Goal: Find specific page/section: Find specific page/section

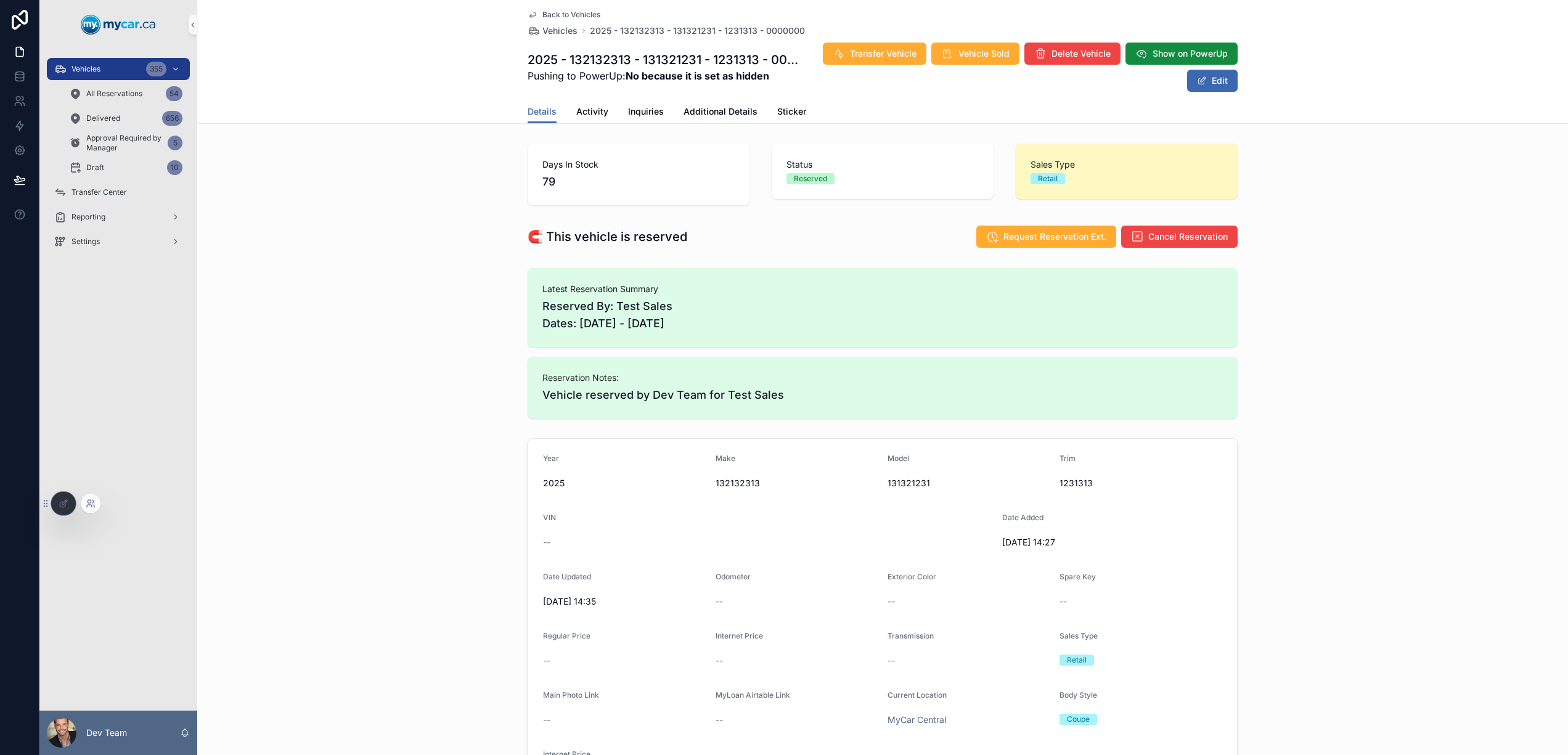
click at [86, 501] on icon at bounding box center [90, 503] width 10 height 10
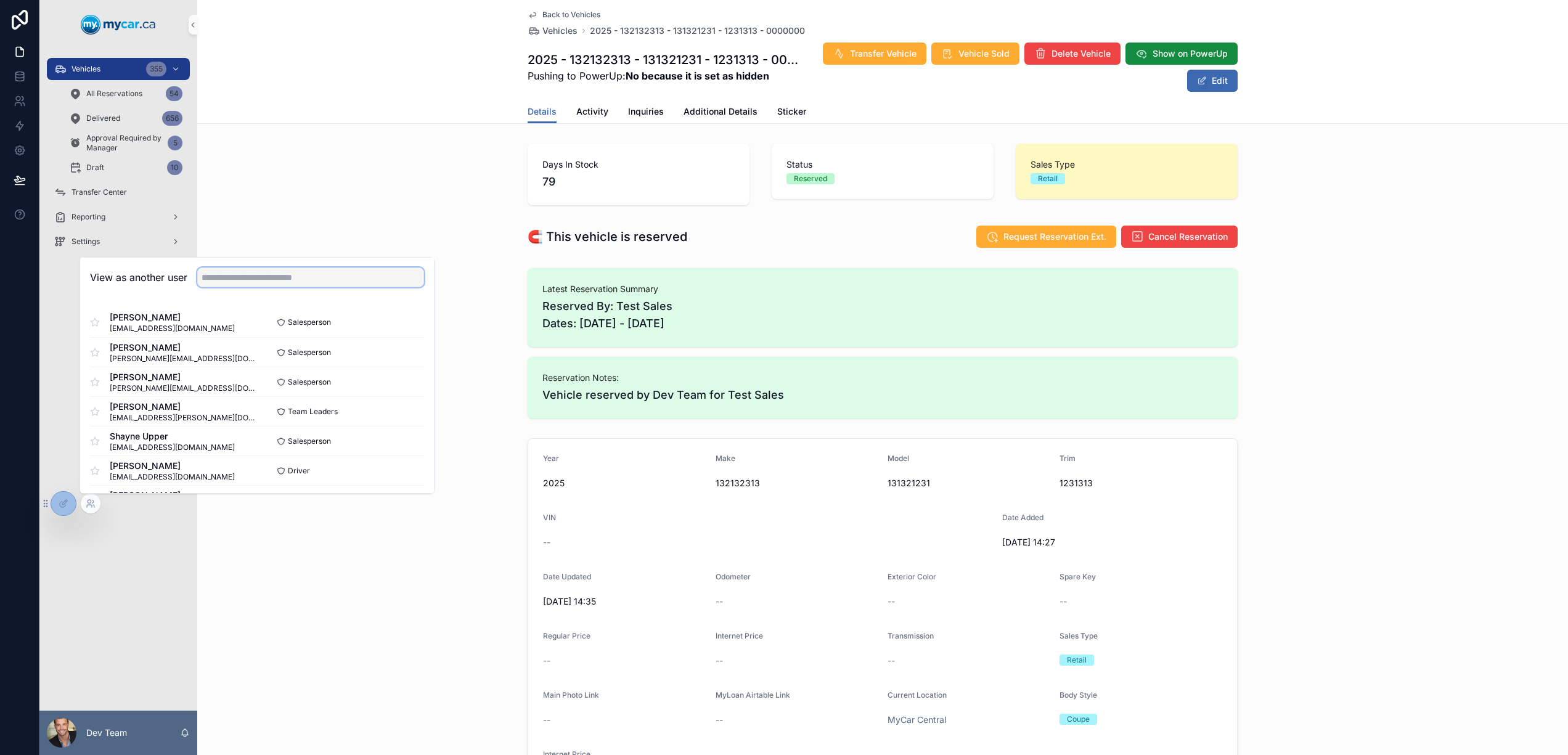
click at [237, 276] on input "text" at bounding box center [311, 277] width 227 height 19
type input "*"
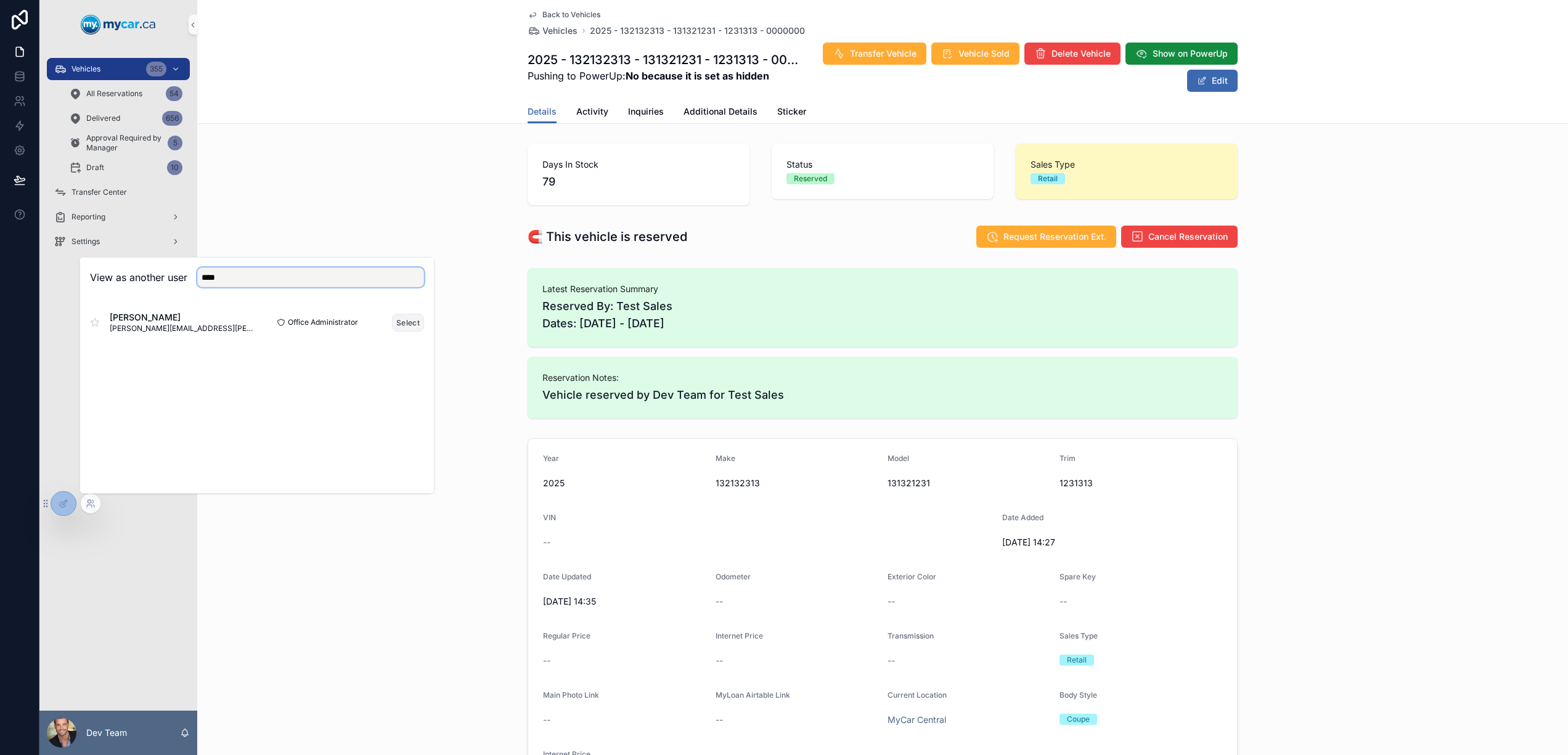
type input "****"
click at [414, 323] on button "Select" at bounding box center [408, 323] width 32 height 17
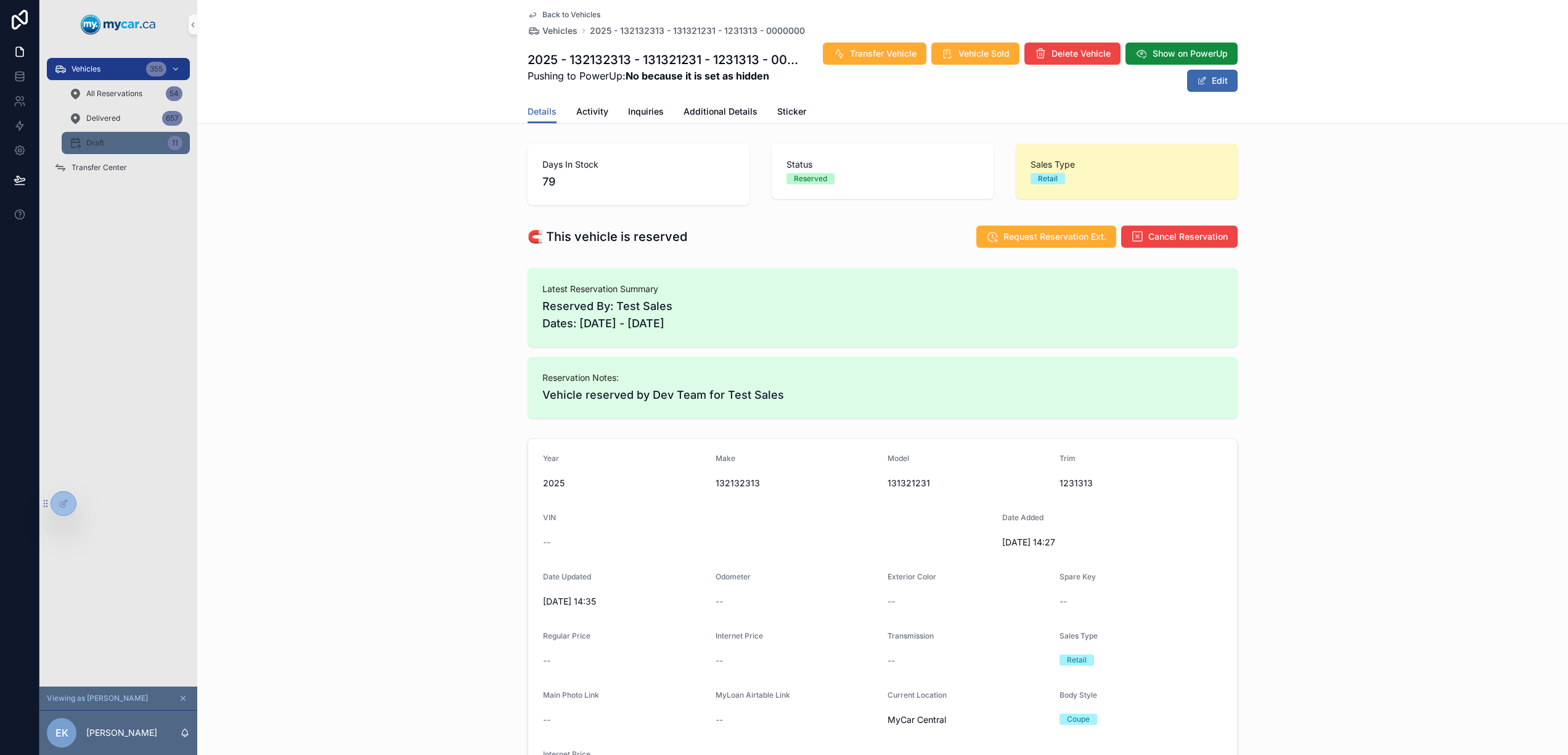
click at [122, 141] on div "Draft 11" at bounding box center [125, 143] width 114 height 19
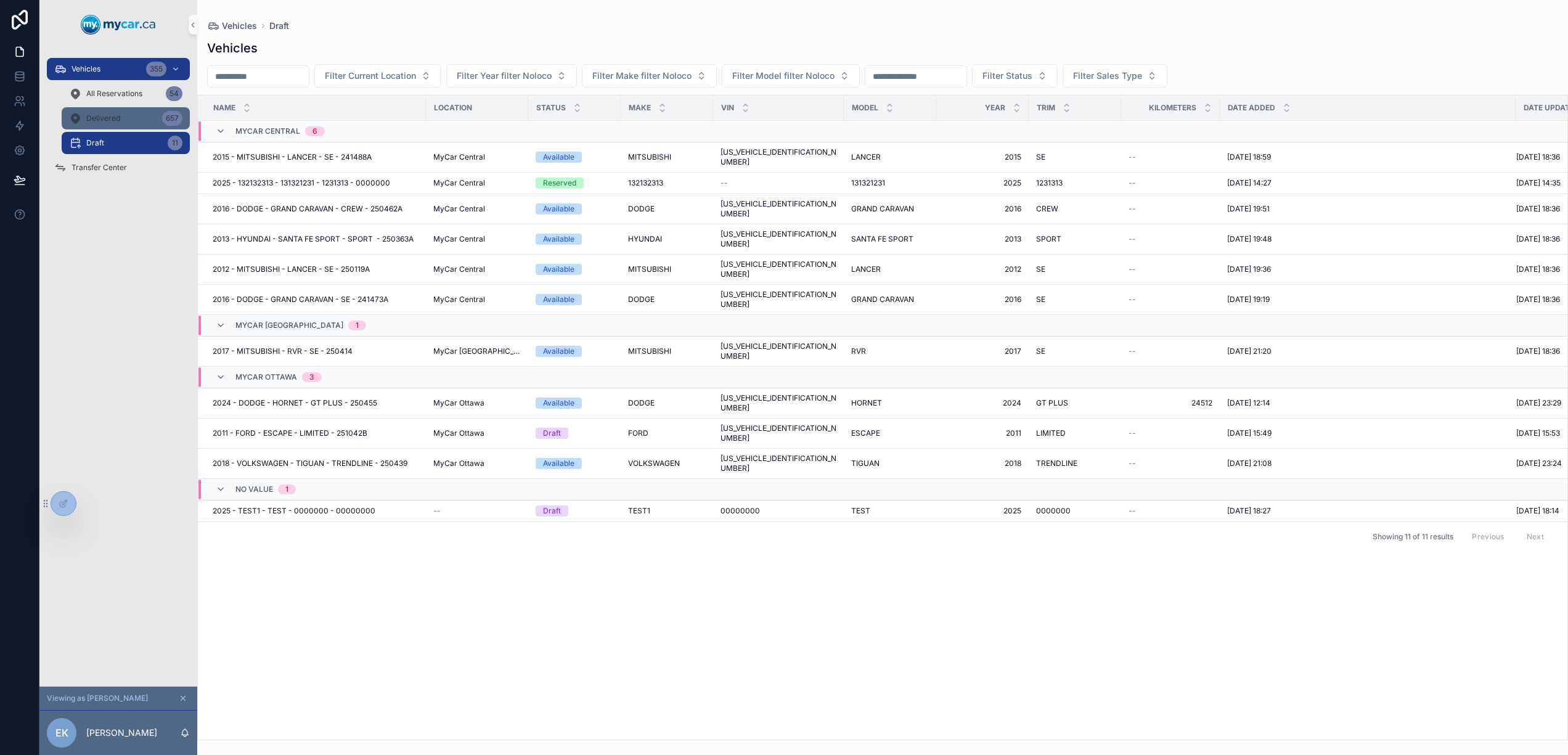
click at [120, 125] on div "Delivered 657" at bounding box center [125, 119] width 114 height 19
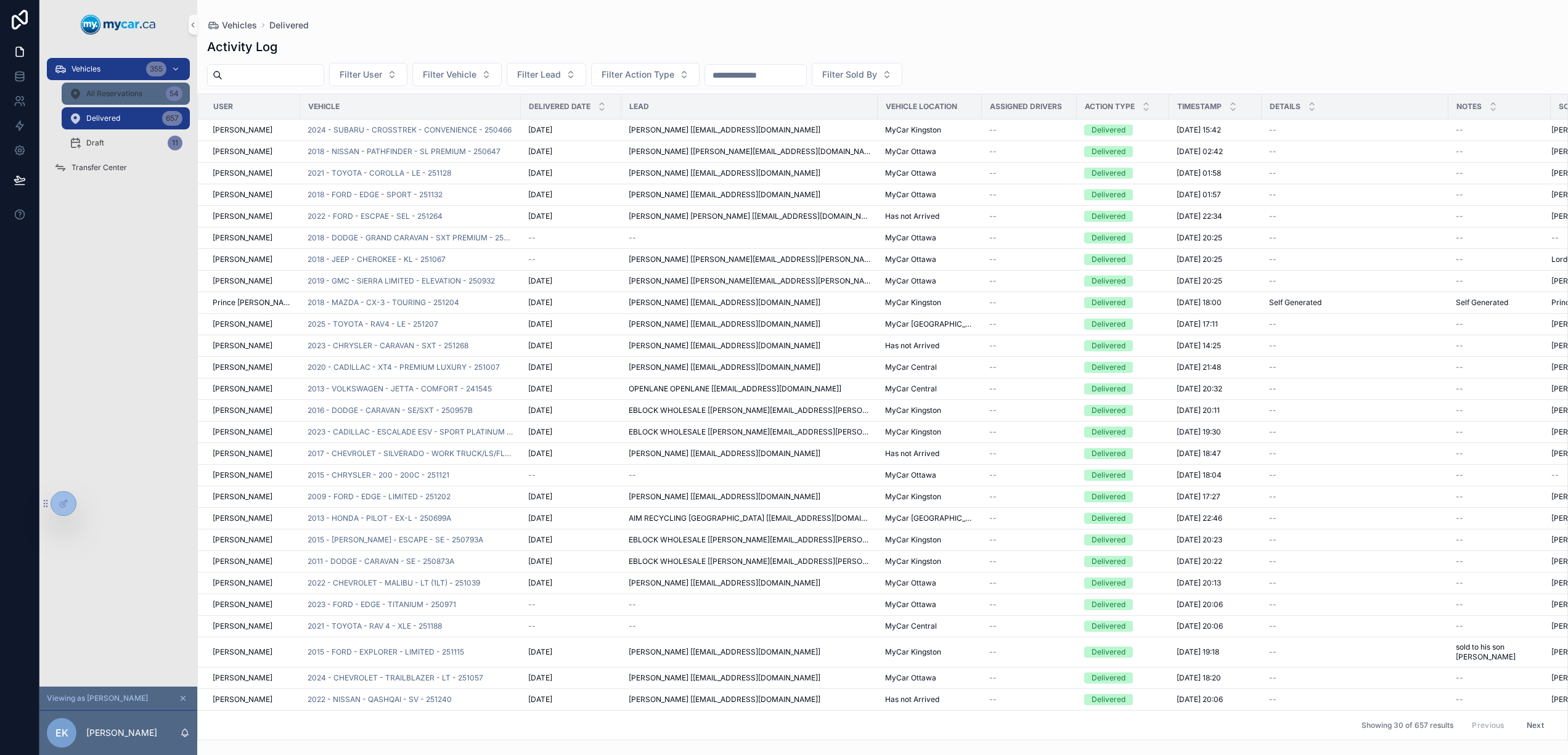
click at [127, 91] on span "All Reservations" at bounding box center [115, 93] width 56 height 10
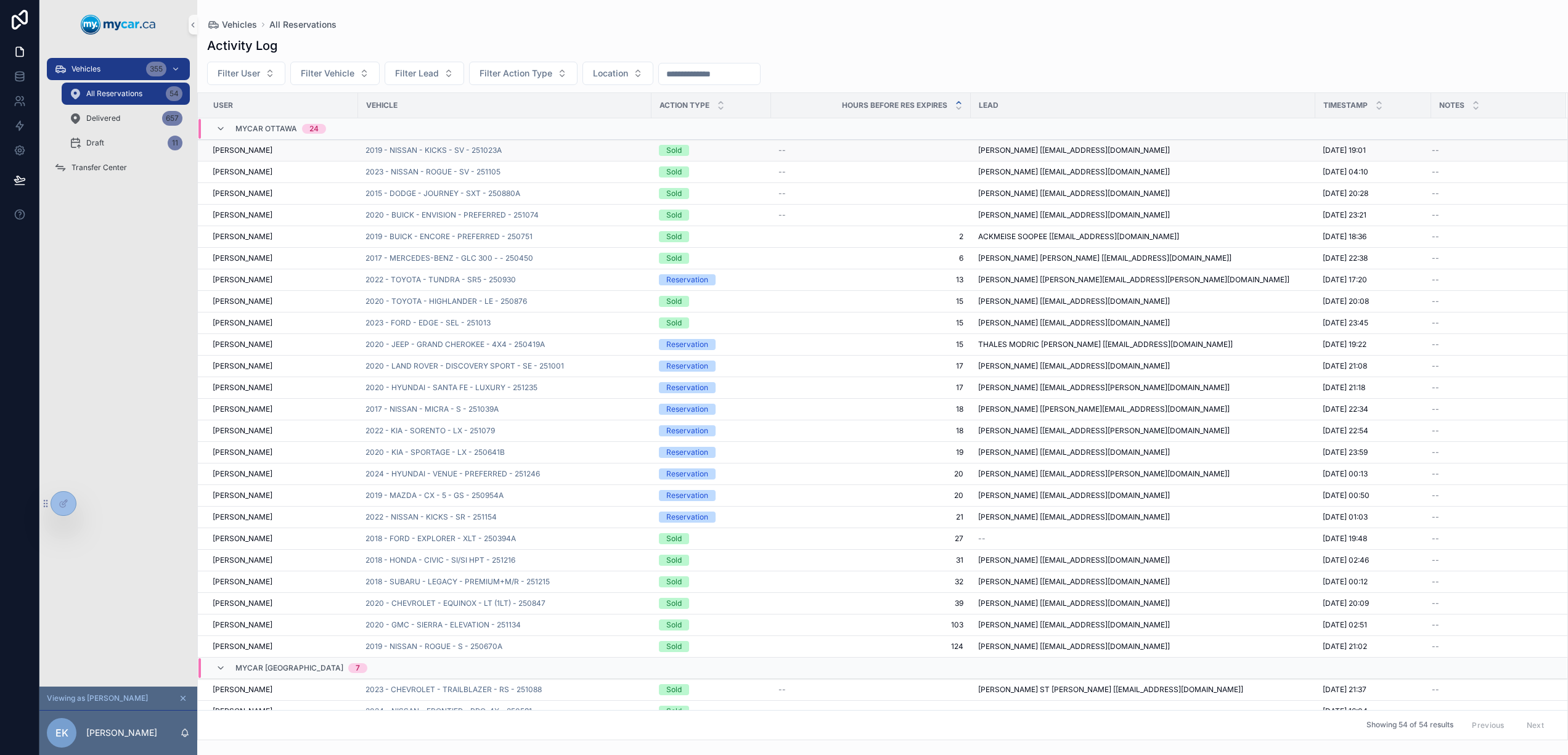
click at [537, 152] on div "2019 - NISSAN - KICKS - SV - 251023A" at bounding box center [504, 151] width 279 height 10
click at [562, 153] on div "2019 - NISSAN - KICKS - SV - 251023A" at bounding box center [504, 151] width 279 height 10
click at [514, 150] on div "2019 - NISSAN - KICKS - SV - 251023A" at bounding box center [504, 151] width 279 height 10
drag, startPoint x: 402, startPoint y: 155, endPoint x: 409, endPoint y: 151, distance: 8.1
click at [402, 154] on td "2019 - NISSAN - KICKS - SV - 251023A" at bounding box center [505, 151] width 293 height 21
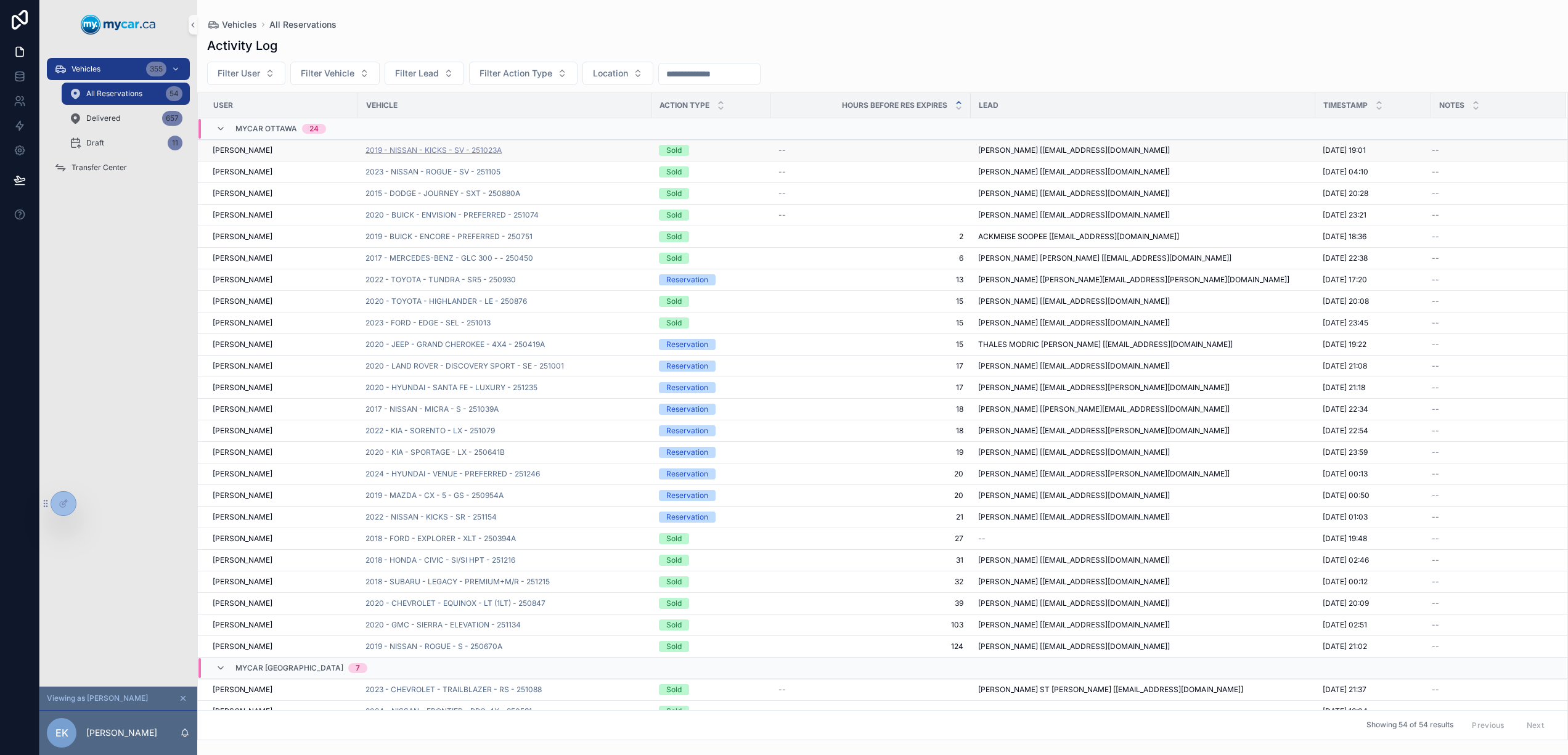
click at [409, 151] on span "2019 - NISSAN - KICKS - SV - 251023A" at bounding box center [433, 151] width 136 height 10
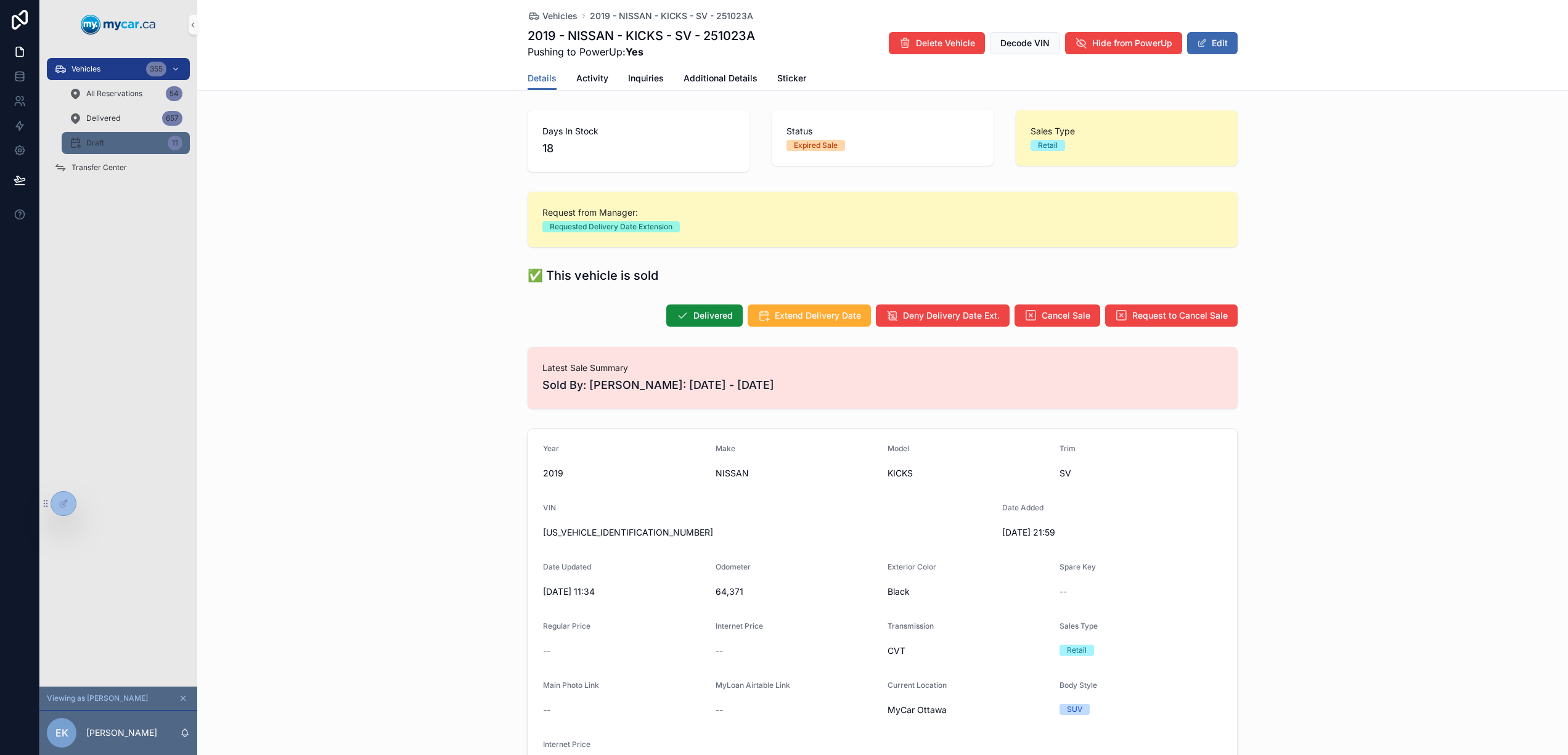
click at [135, 144] on div "Draft 11" at bounding box center [125, 143] width 114 height 19
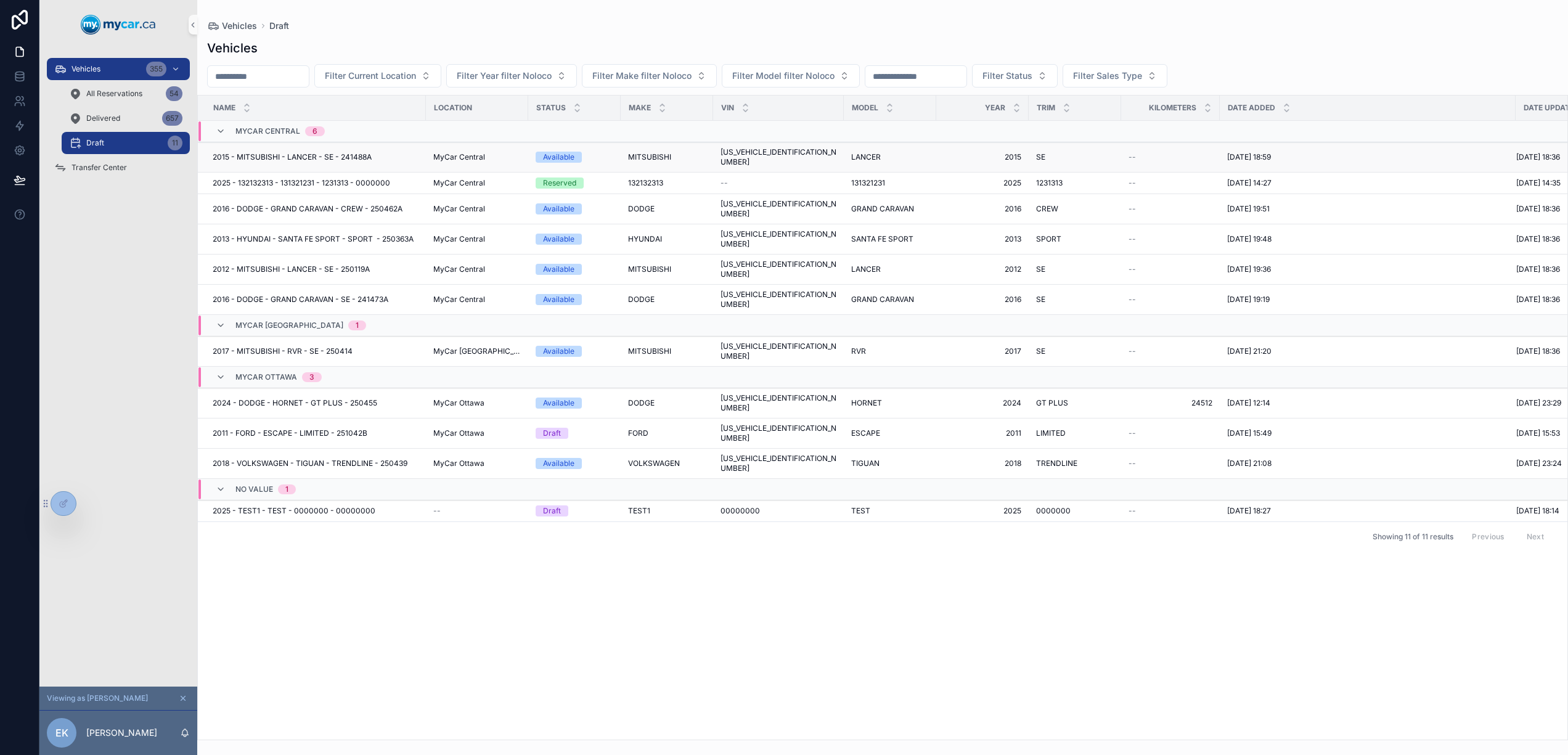
click at [318, 154] on span "2015 - MITSUBISHI - LANCER - SE - 241488A" at bounding box center [292, 157] width 159 height 10
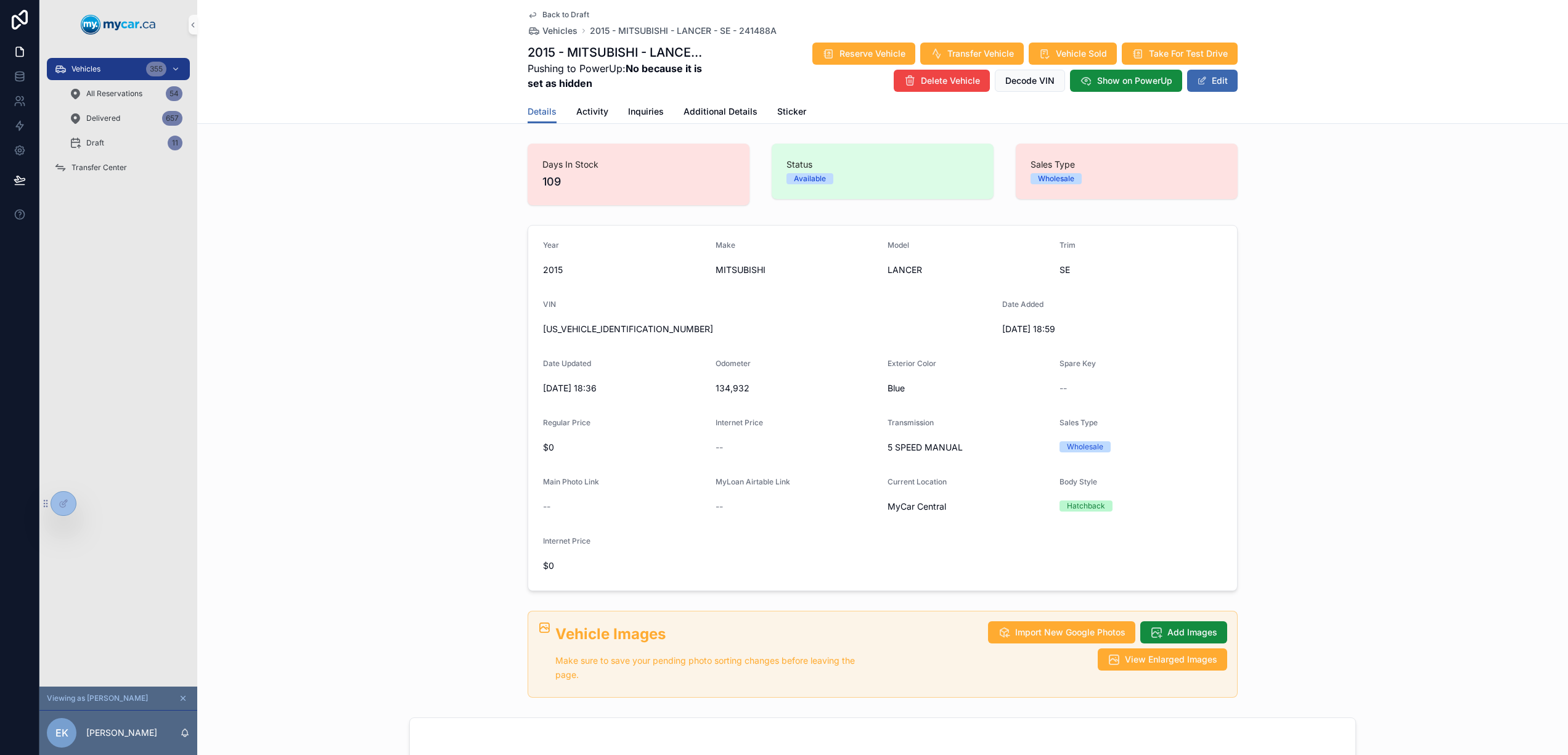
click at [556, 17] on span "Back to Draft" at bounding box center [565, 15] width 47 height 10
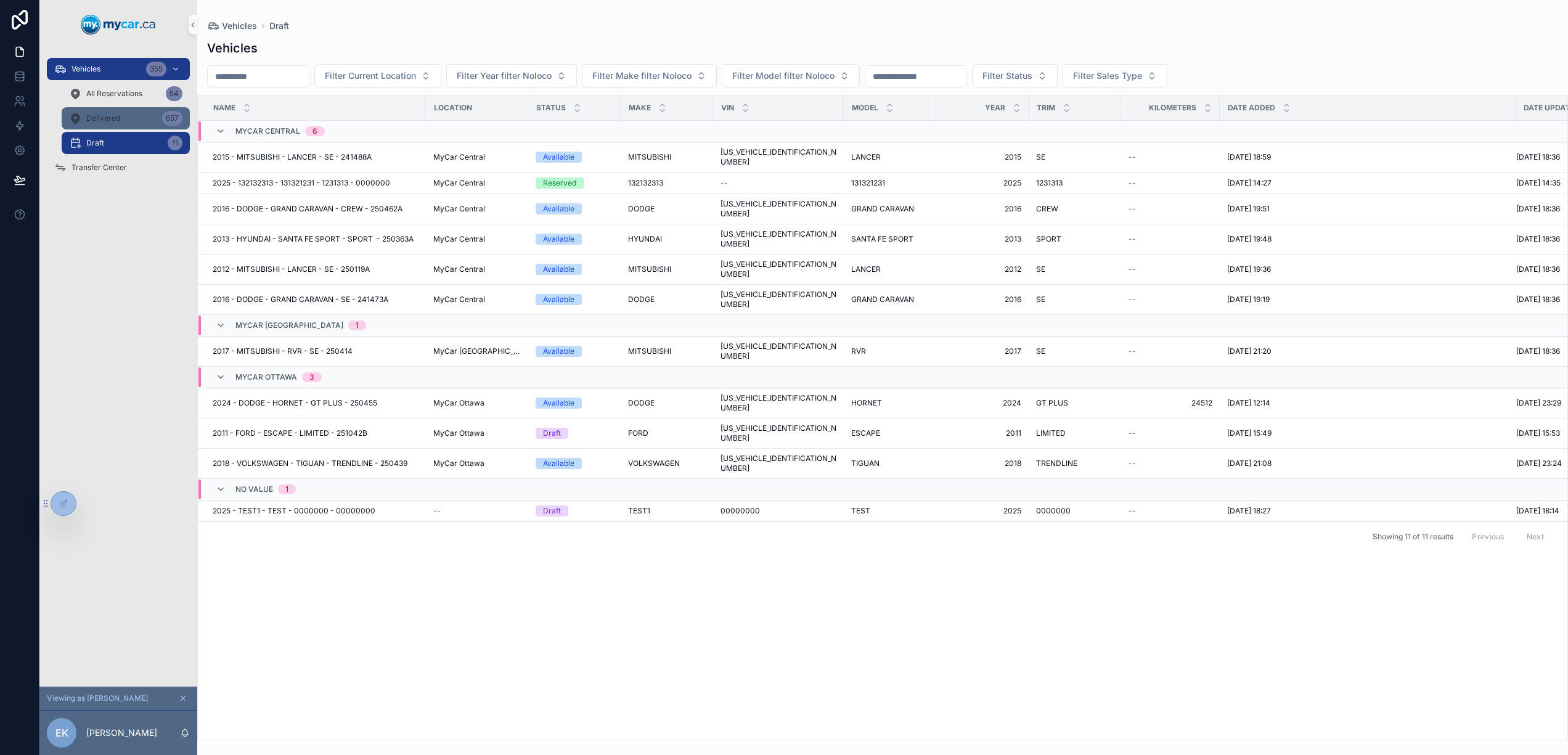
click at [119, 118] on span "Delivered" at bounding box center [103, 119] width 34 height 10
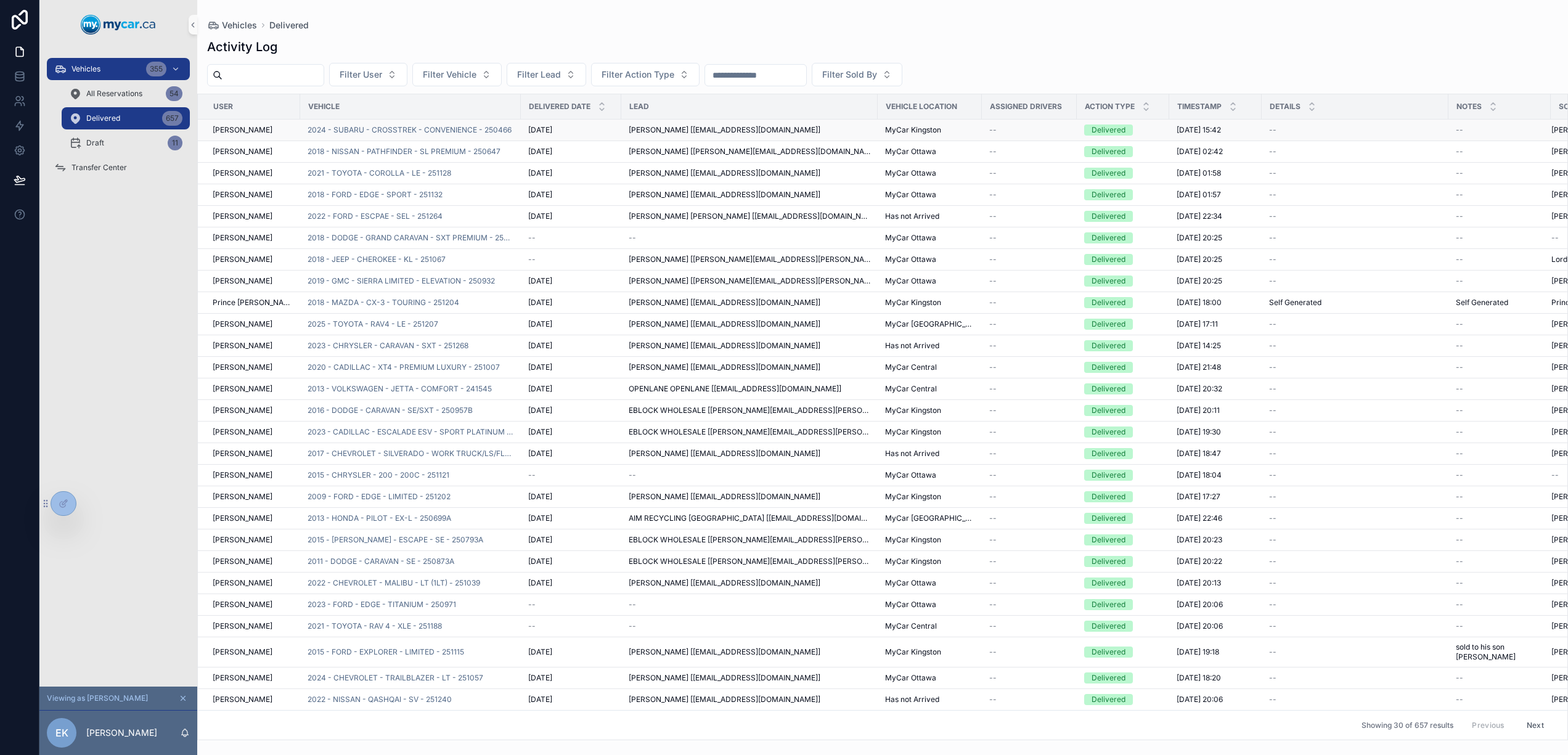
click at [809, 127] on div "[PERSON_NAME] [[EMAIL_ADDRESS][DOMAIN_NAME]]" at bounding box center [749, 130] width 242 height 10
click at [98, 86] on div "All Reservations 54" at bounding box center [125, 93] width 114 height 19
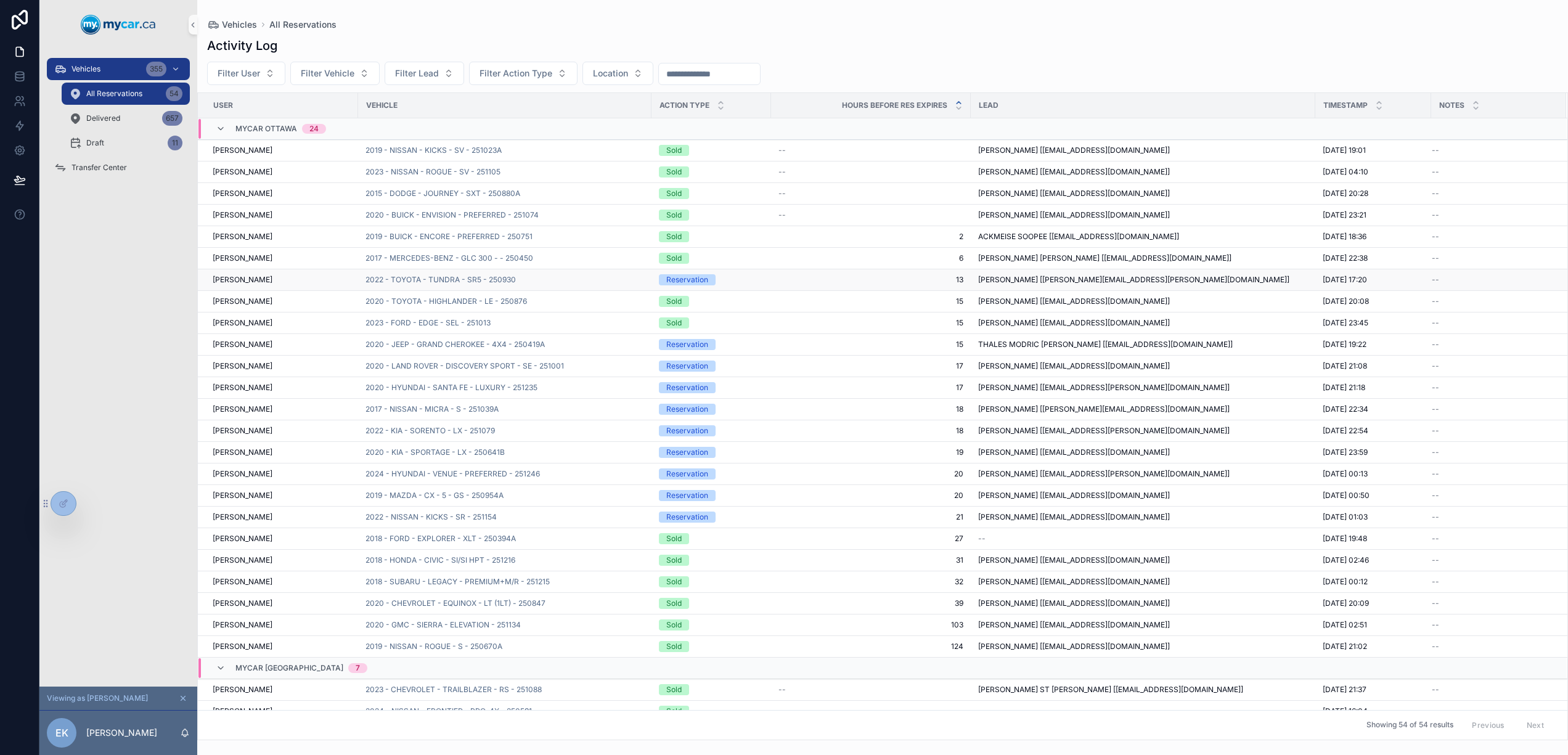
scroll to position [1, 0]
click at [578, 259] on div "2017 - MERCEDES-BENZ - GLC 300 - - 250450" at bounding box center [504, 257] width 279 height 10
click at [562, 255] on div "2017 - MERCEDES-BENZ - GLC 300 - - 250450" at bounding box center [504, 257] width 279 height 10
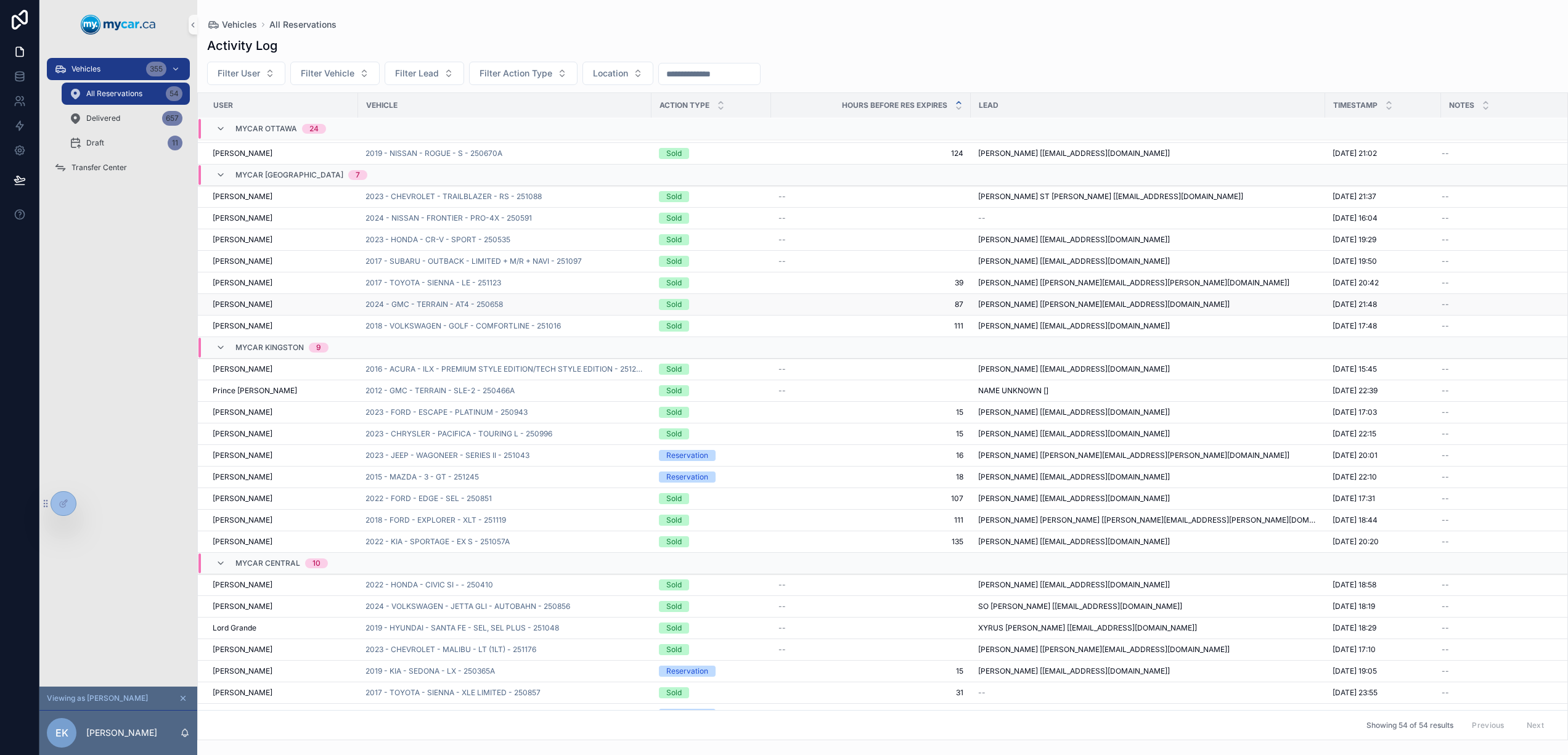
scroll to position [236, 0]
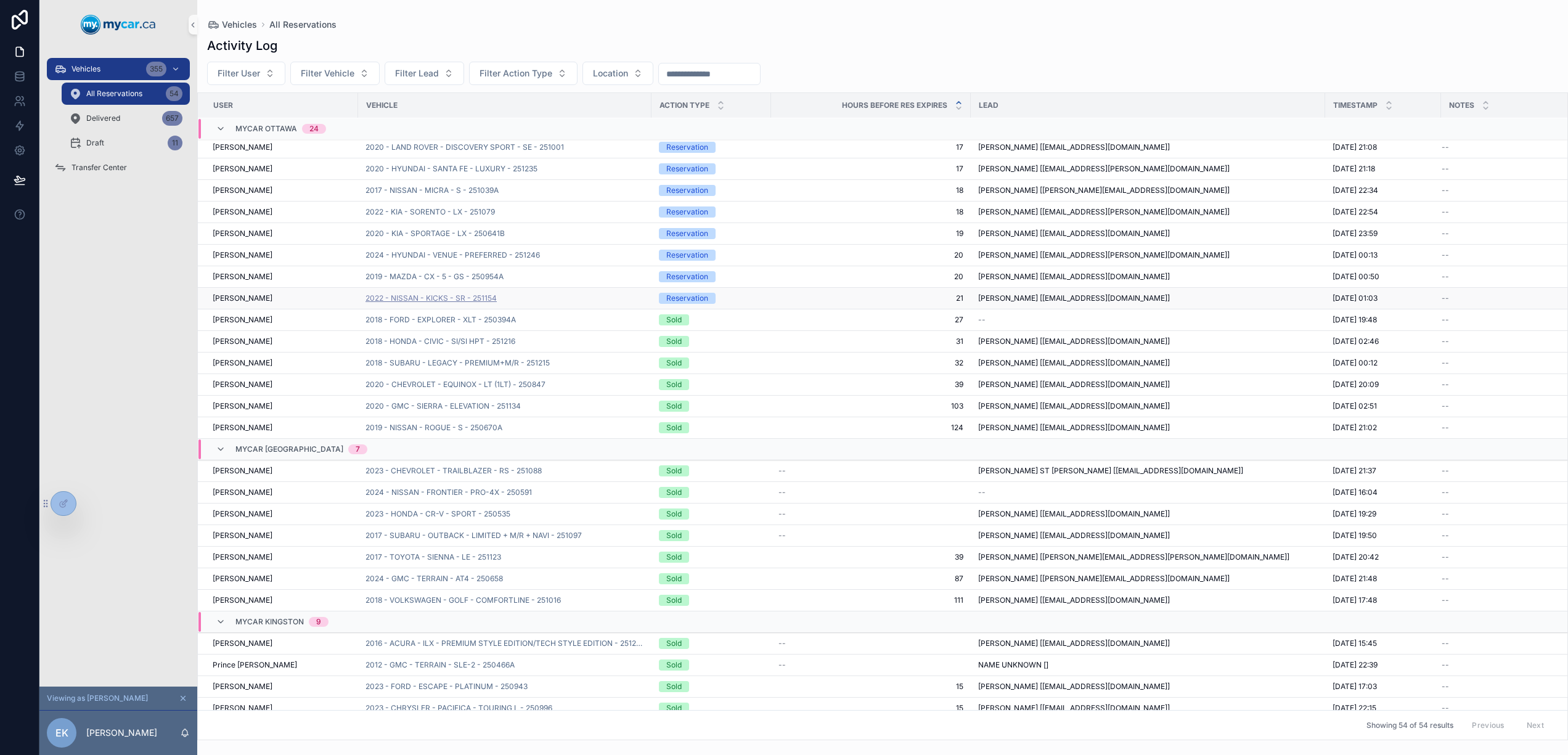
click at [491, 297] on span "2022 - NISSAN - KICKS - SR - 251154" at bounding box center [430, 298] width 131 height 10
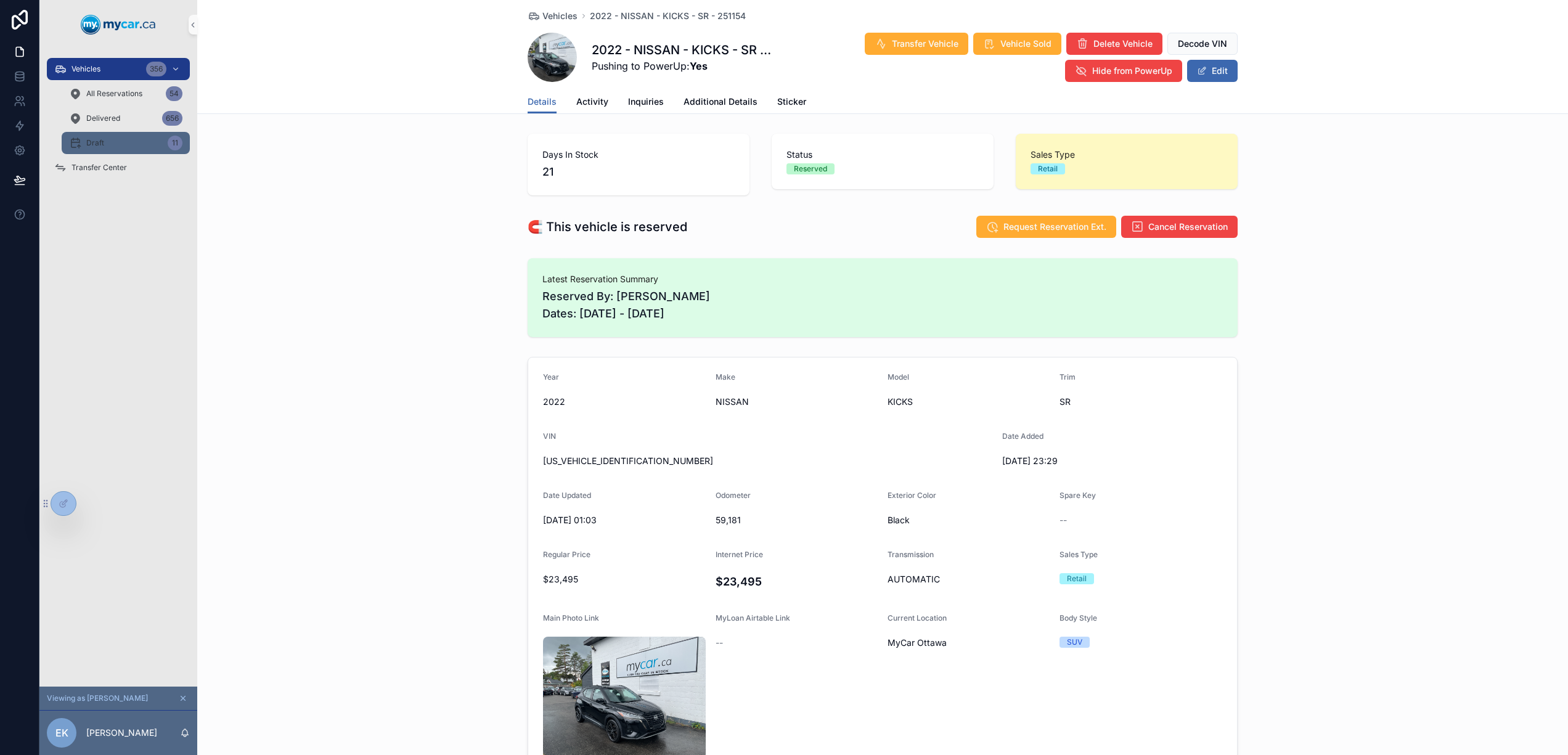
click at [112, 132] on link "Draft 11" at bounding box center [125, 143] width 128 height 22
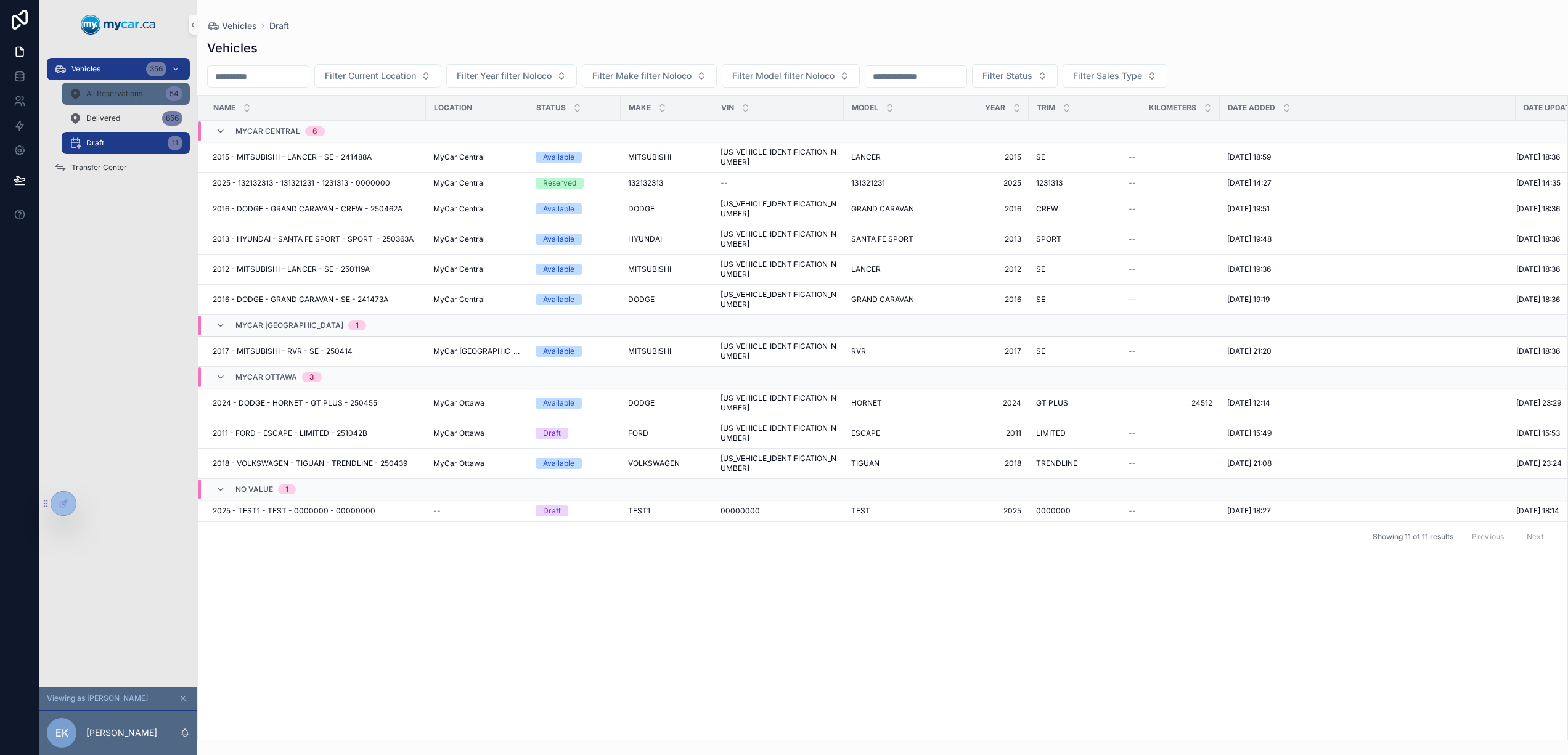
click at [127, 97] on span "All Reservations" at bounding box center [115, 93] width 56 height 10
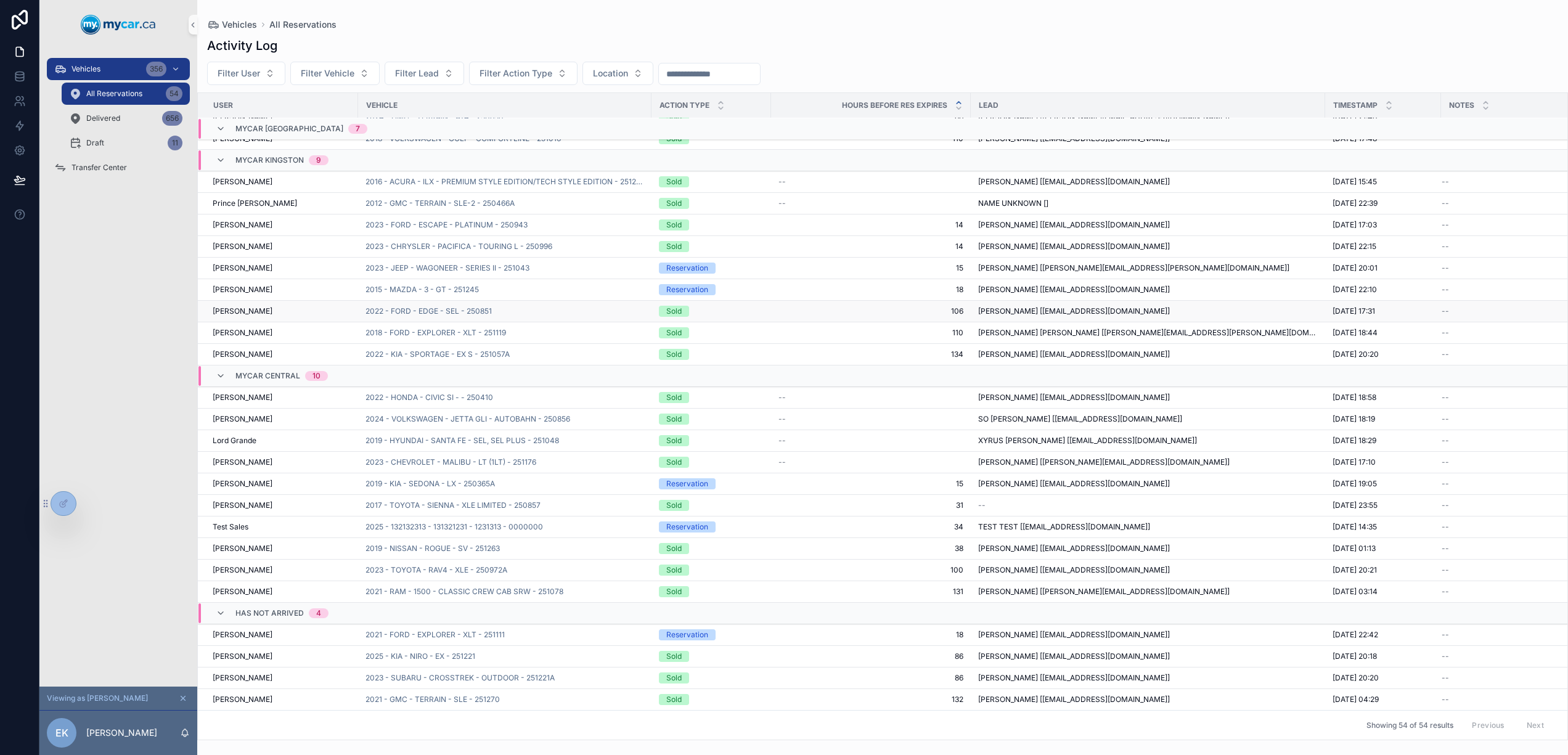
scroll to position [687, 0]
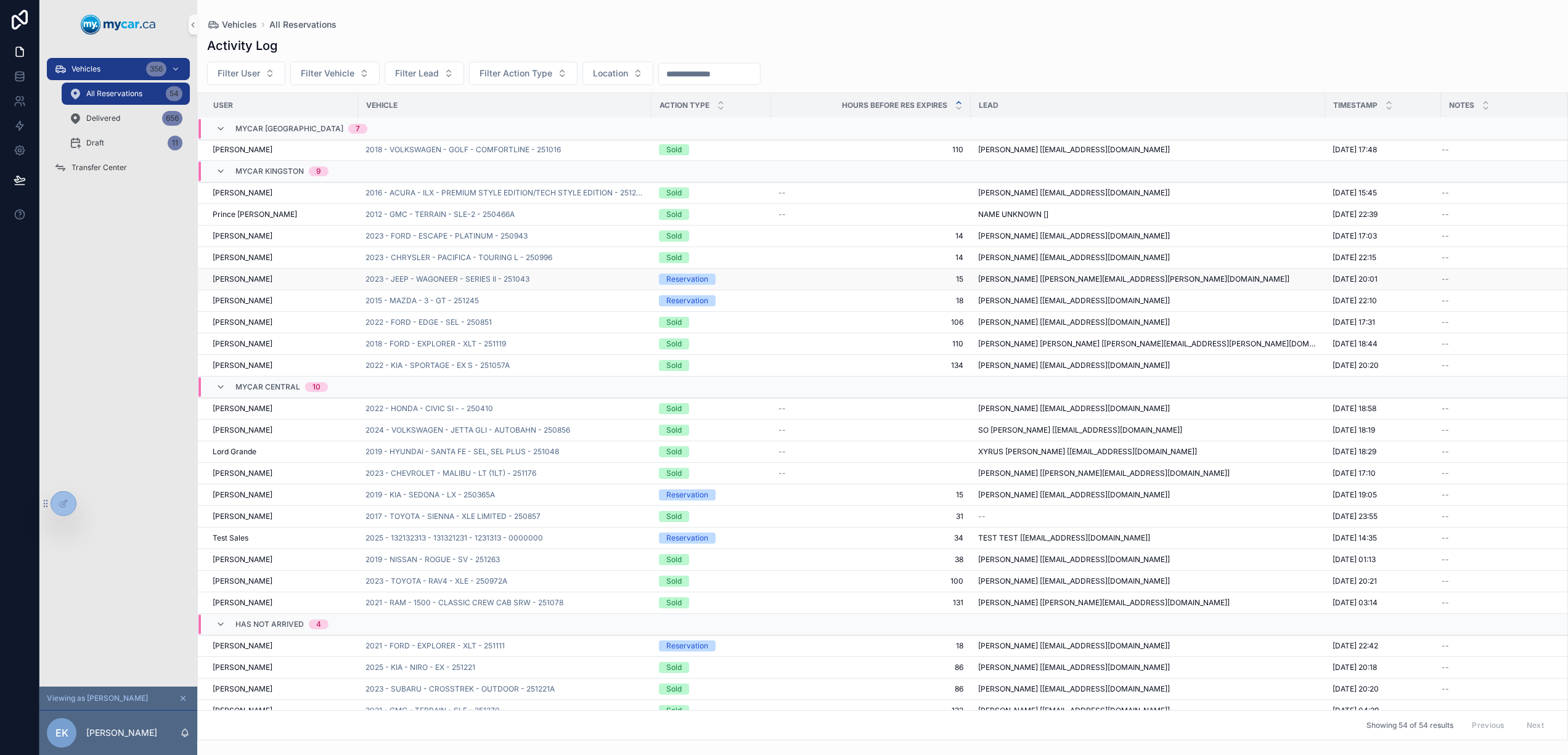
click at [550, 274] on div "2023 - JEEP - WAGONEER - SERIES II - 251043" at bounding box center [504, 279] width 279 height 10
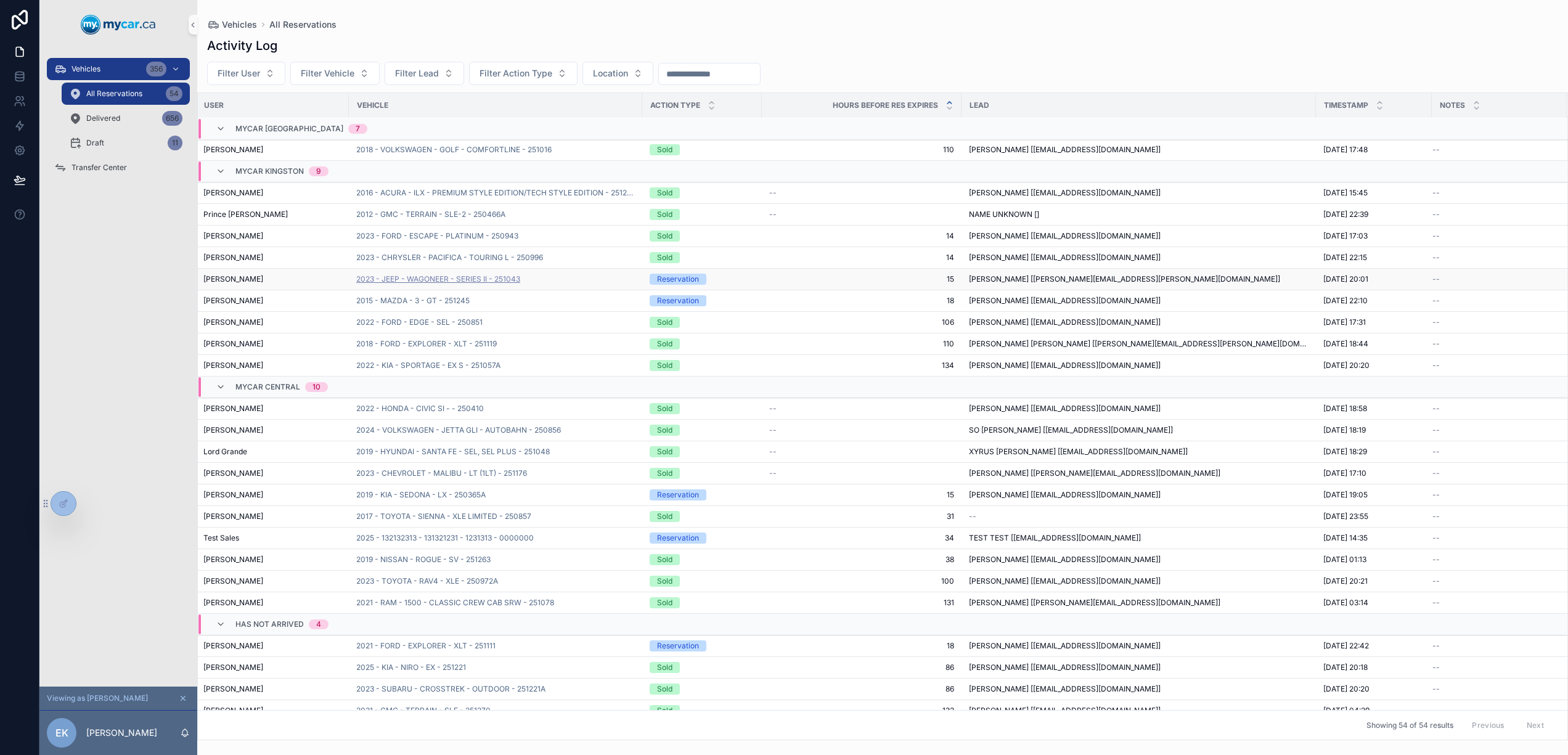
click at [490, 283] on span "2023 - JEEP - WAGONEER - SERIES II - 251043" at bounding box center [438, 279] width 164 height 10
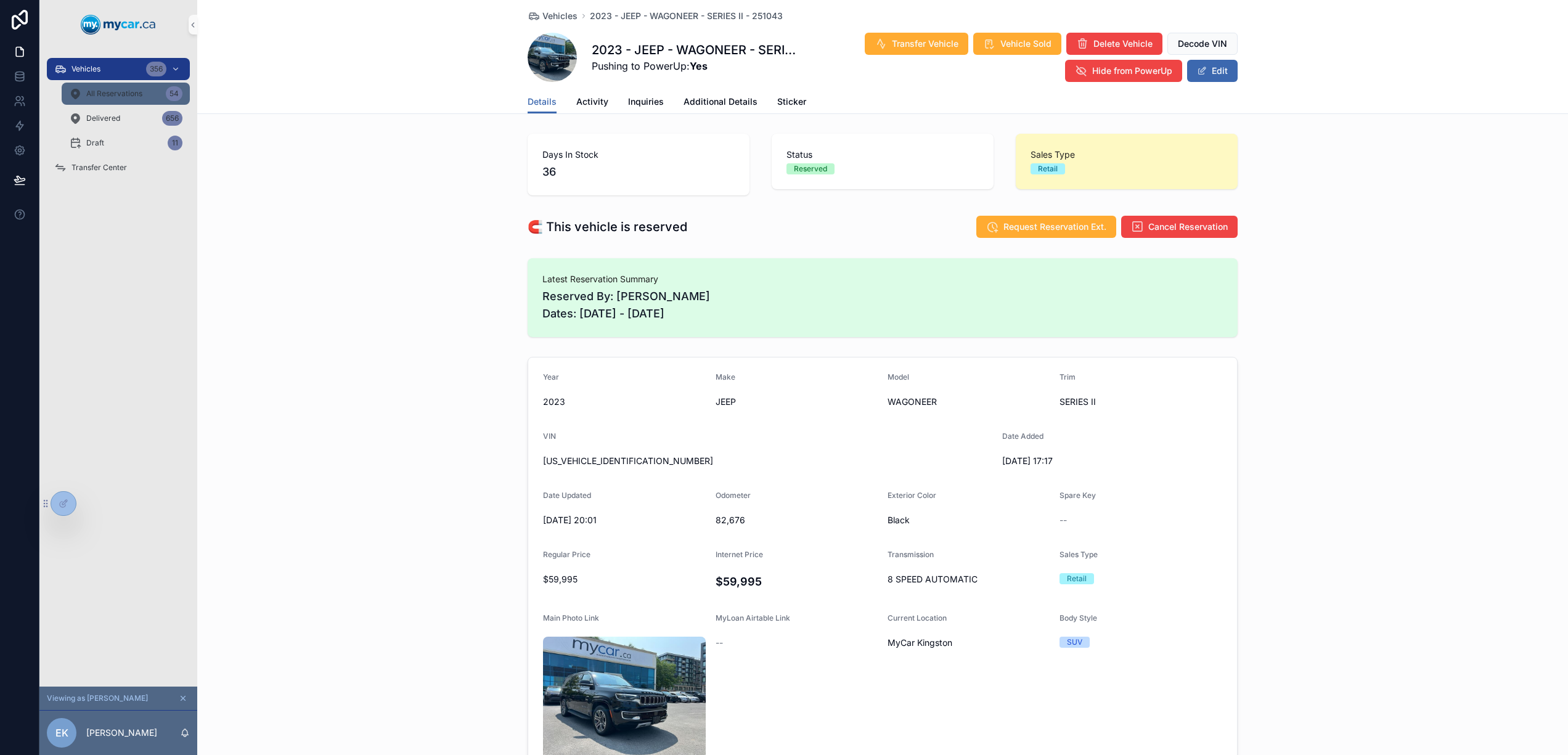
click at [119, 95] on span "All Reservations" at bounding box center [115, 93] width 56 height 10
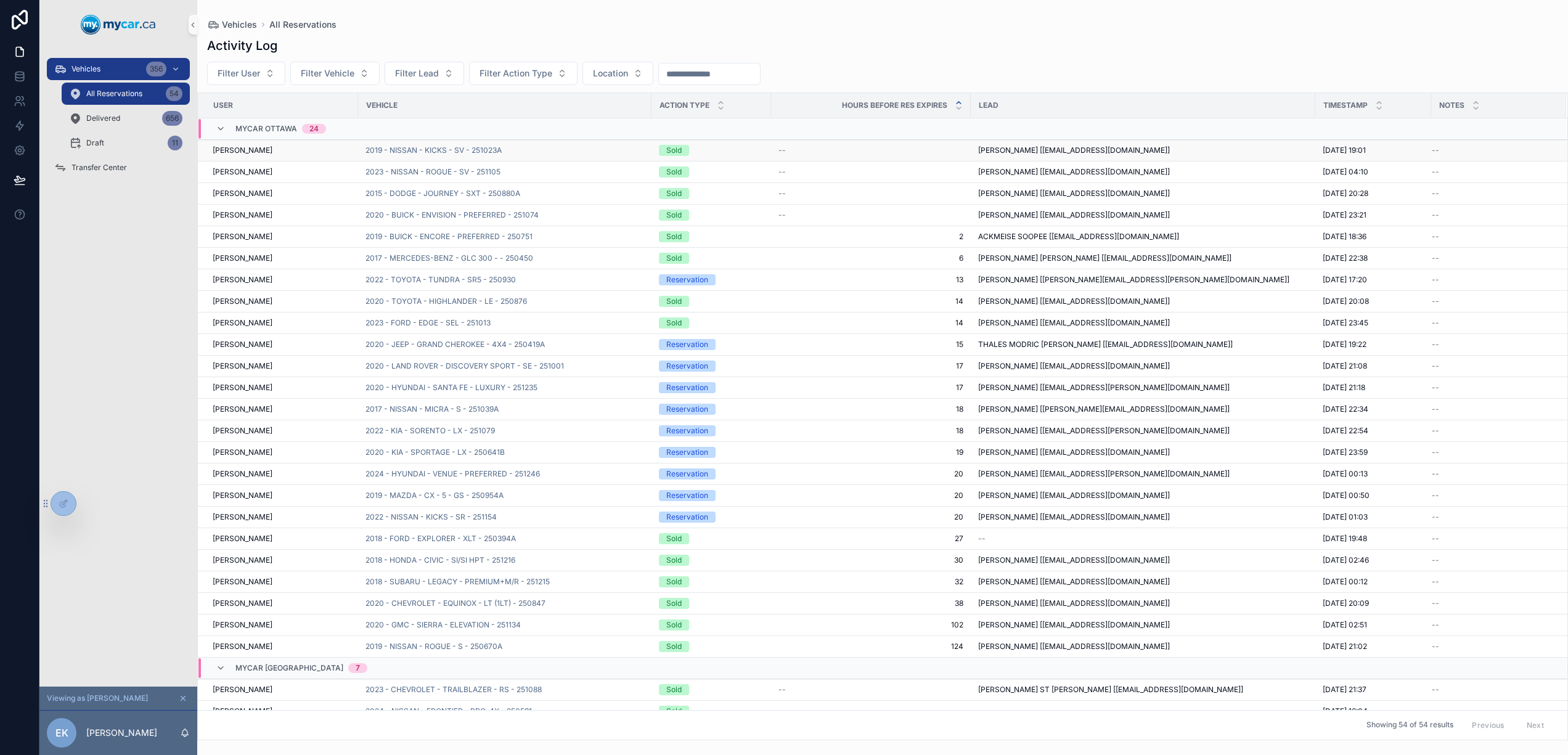
click at [326, 151] on div "[PERSON_NAME]" at bounding box center [282, 151] width 138 height 10
click at [464, 151] on span "2019 - NISSAN - KICKS - SV - 251023A" at bounding box center [433, 151] width 136 height 10
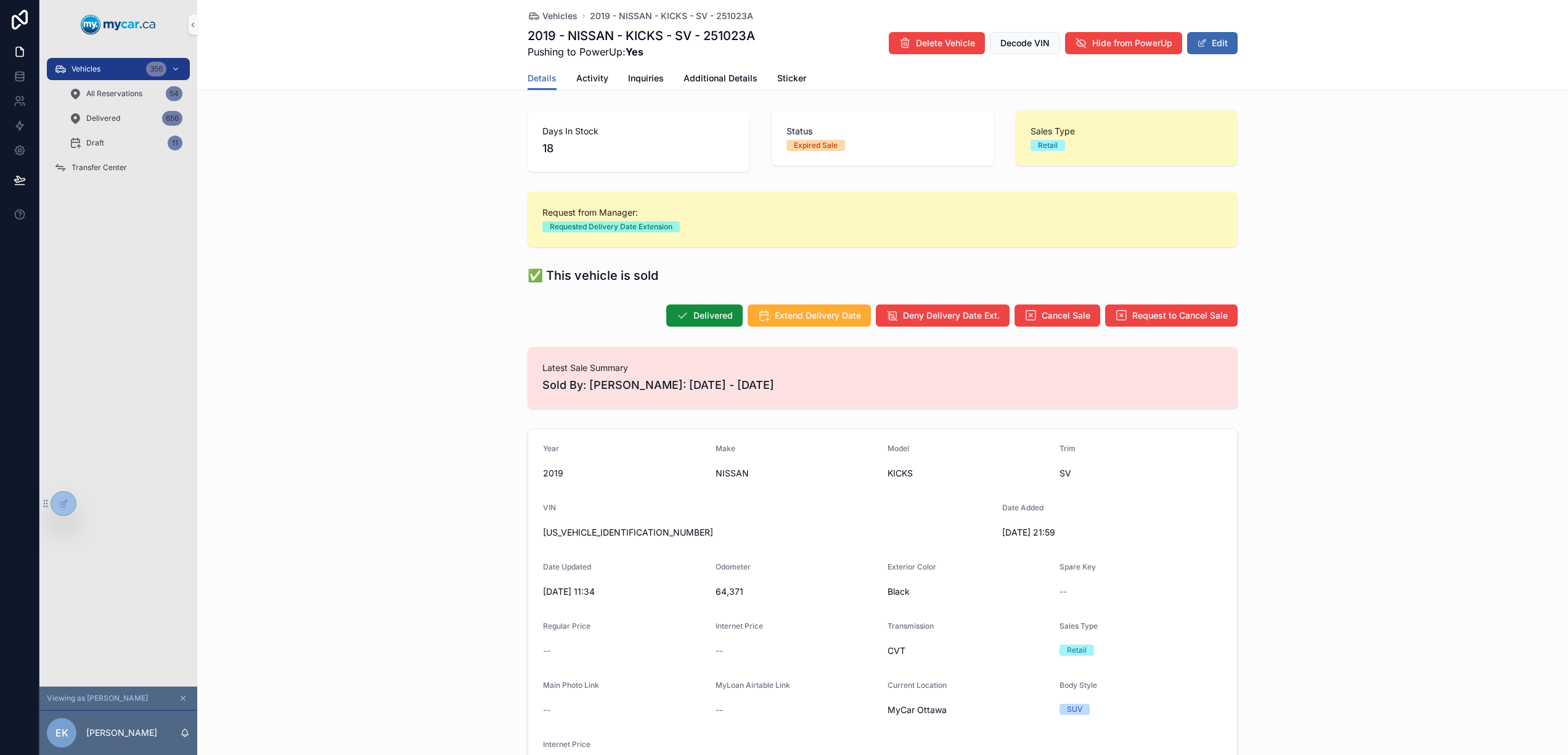
click at [127, 24] on img "scrollable content" at bounding box center [118, 24] width 75 height 19
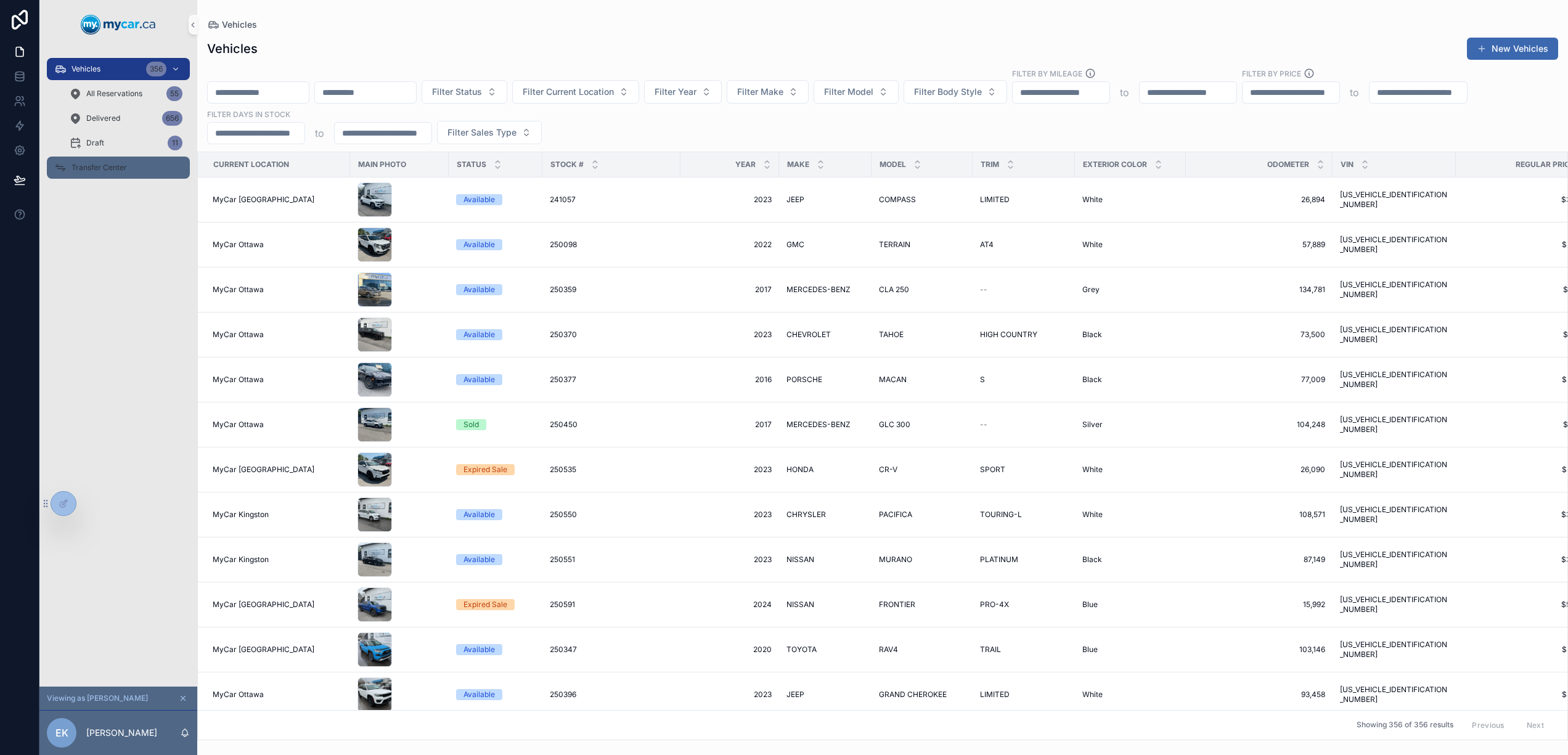
click at [114, 166] on span "Transfer Center" at bounding box center [99, 168] width 55 height 10
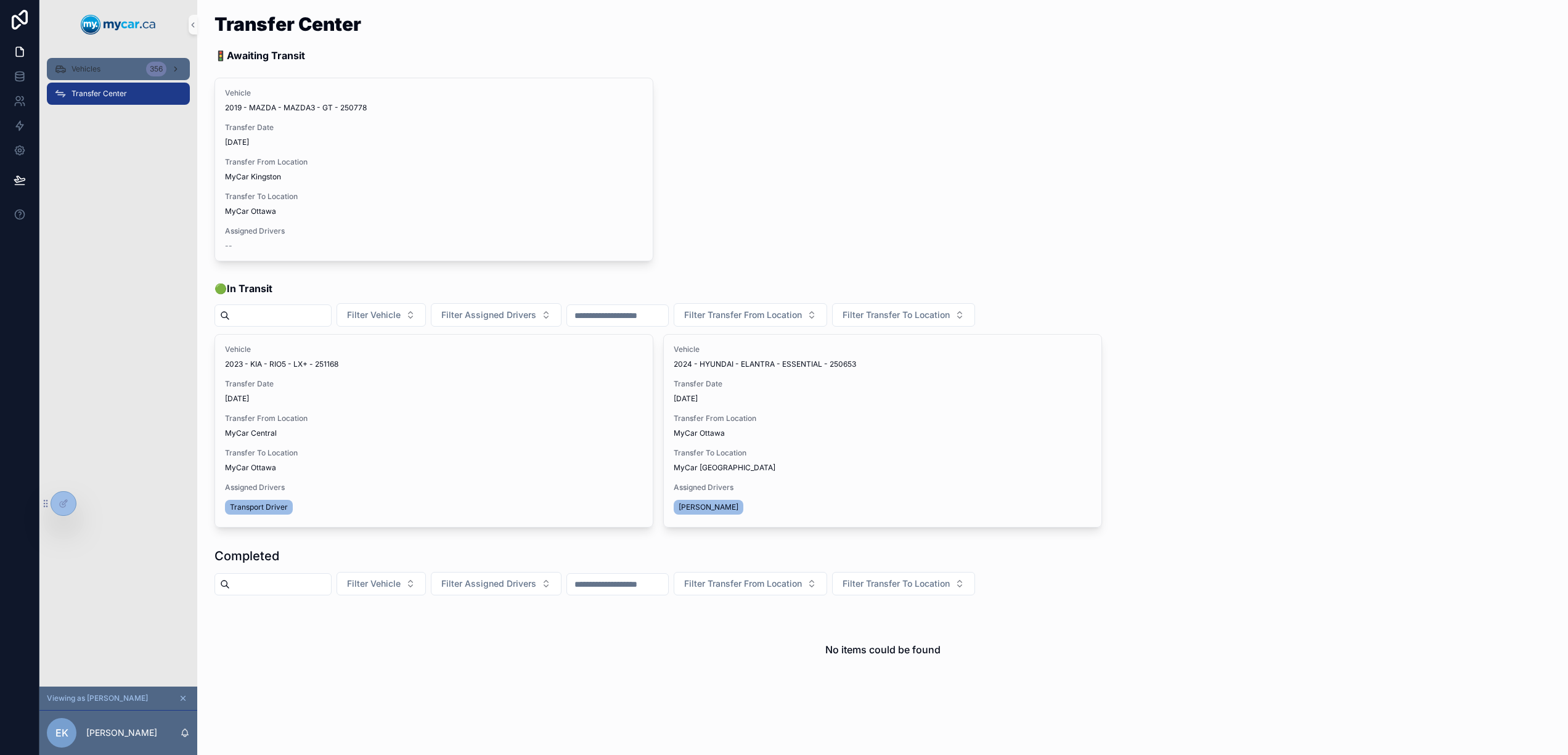
click at [100, 66] on span "Vehicles" at bounding box center [86, 69] width 29 height 10
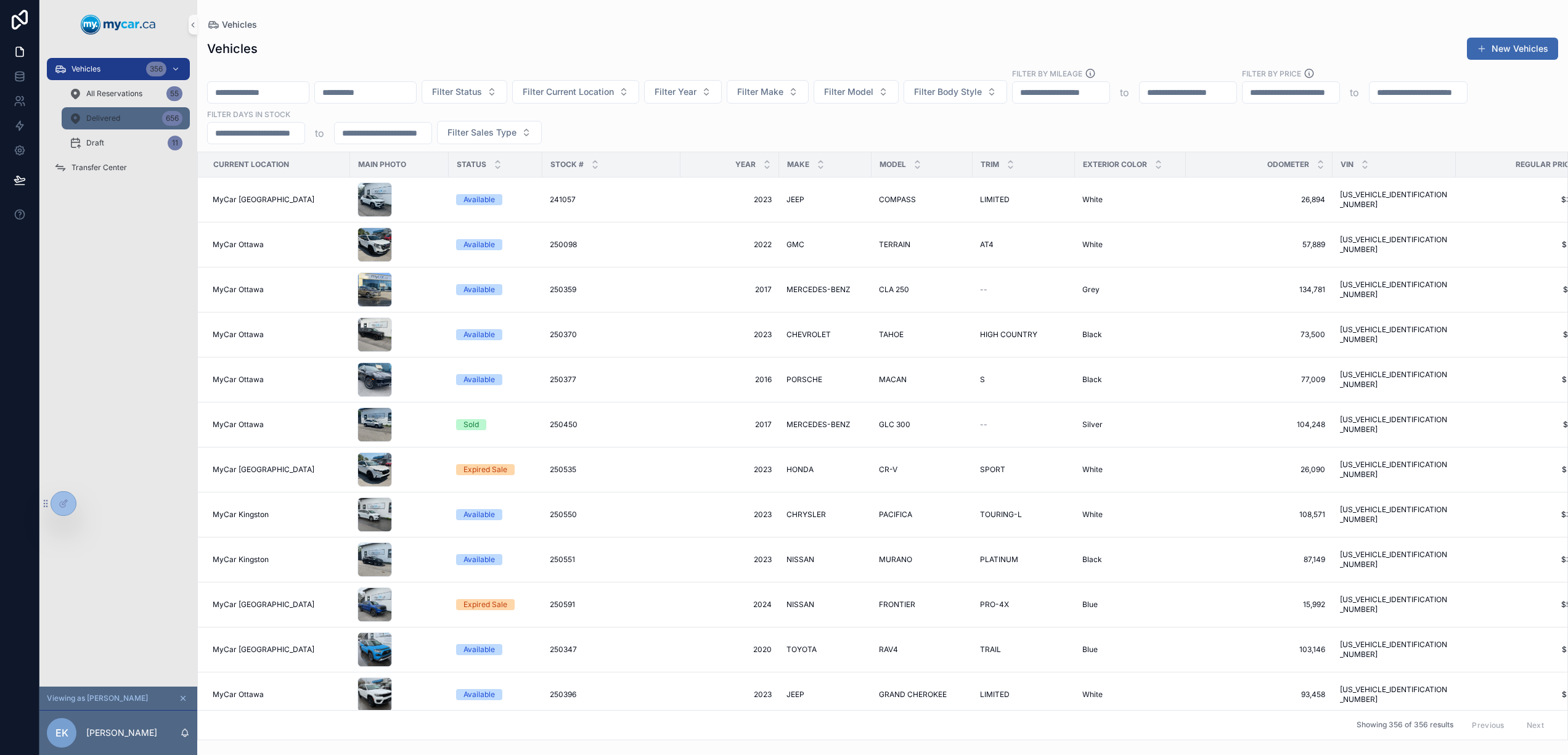
click at [141, 126] on div "Delivered 656" at bounding box center [125, 119] width 114 height 19
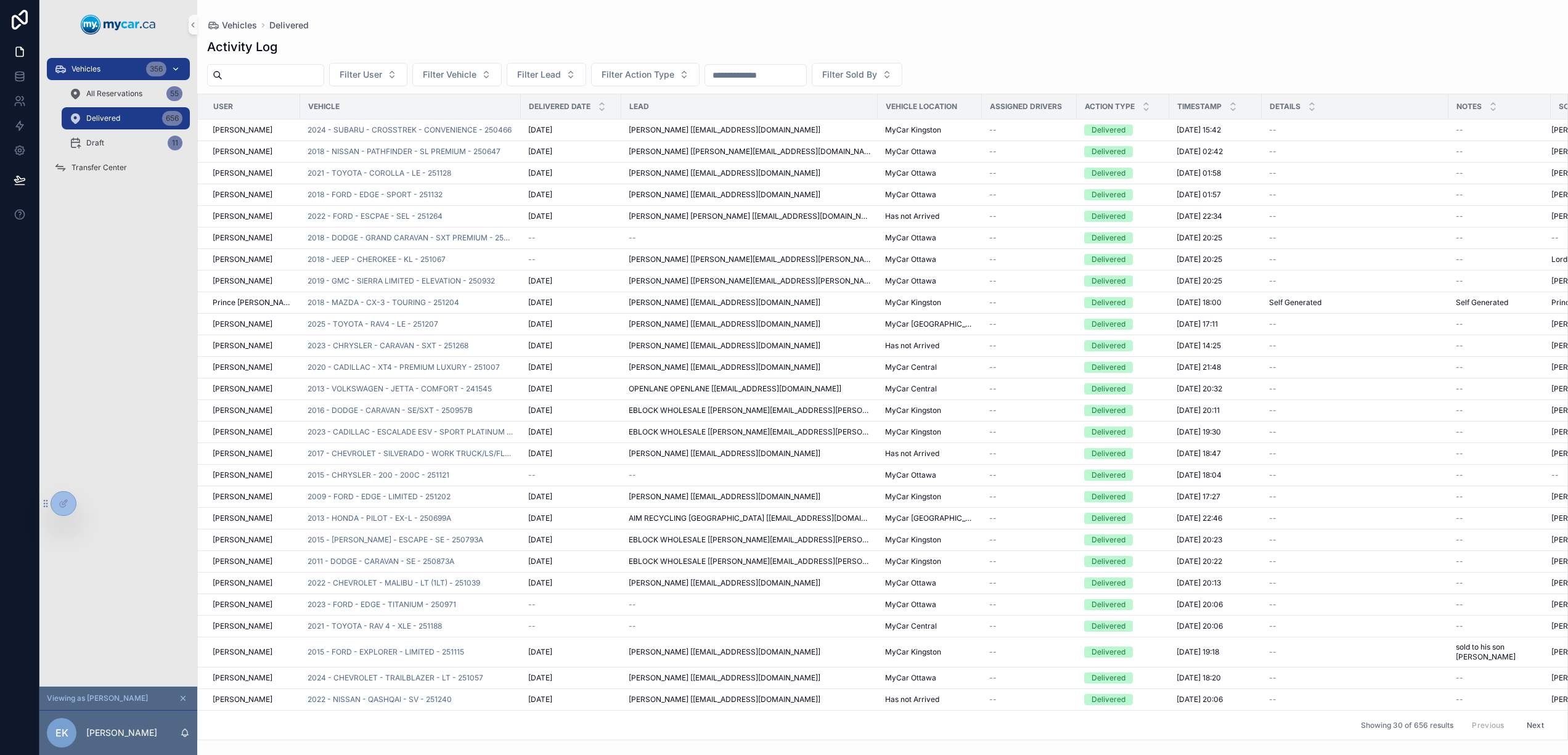
click at [127, 71] on div "Vehicles 356" at bounding box center [119, 69] width 128 height 19
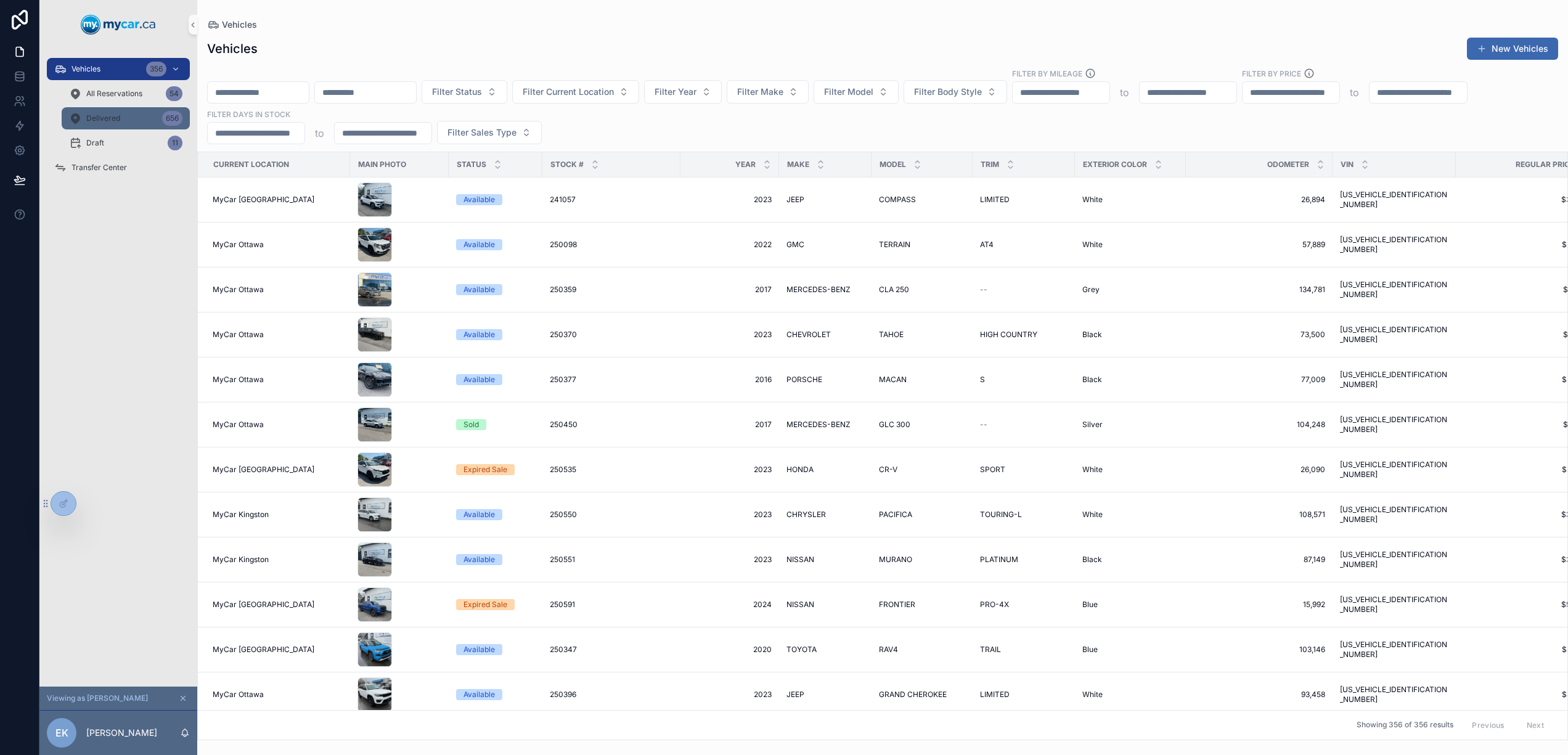
click at [136, 122] on div "Delivered 656" at bounding box center [125, 119] width 114 height 19
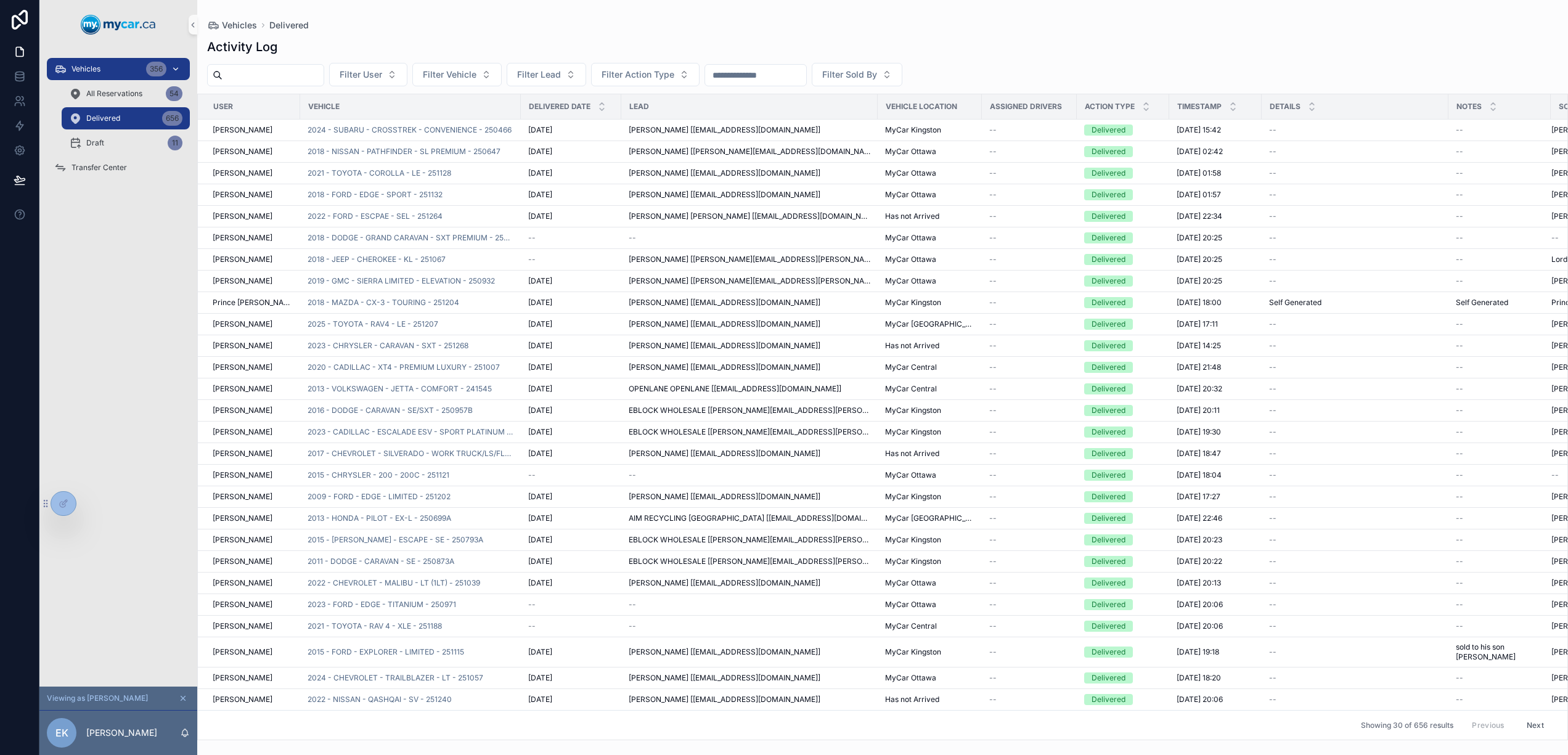
click at [120, 60] on div "Vehicles 356" at bounding box center [119, 69] width 128 height 19
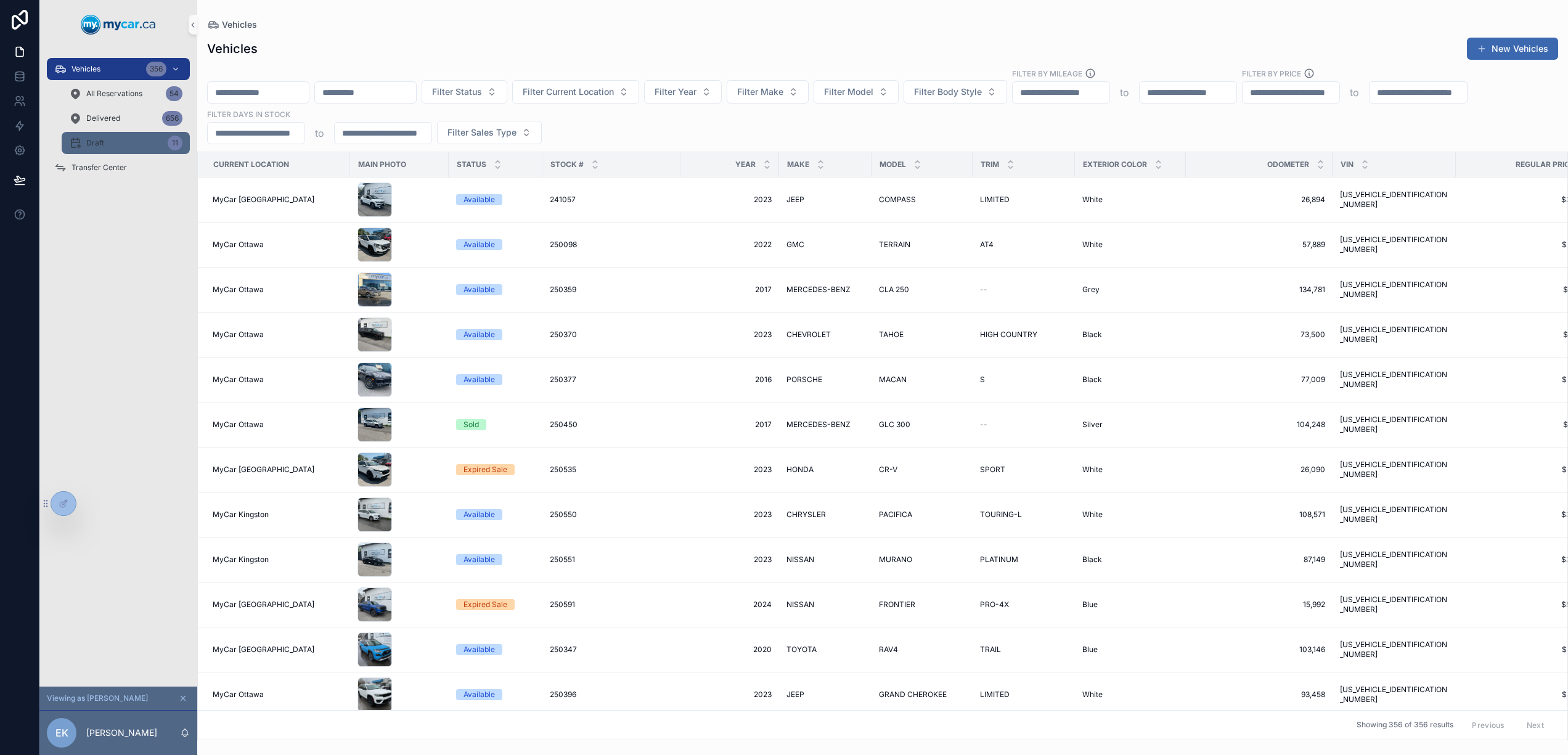
click at [110, 146] on div "Draft 11" at bounding box center [125, 143] width 114 height 19
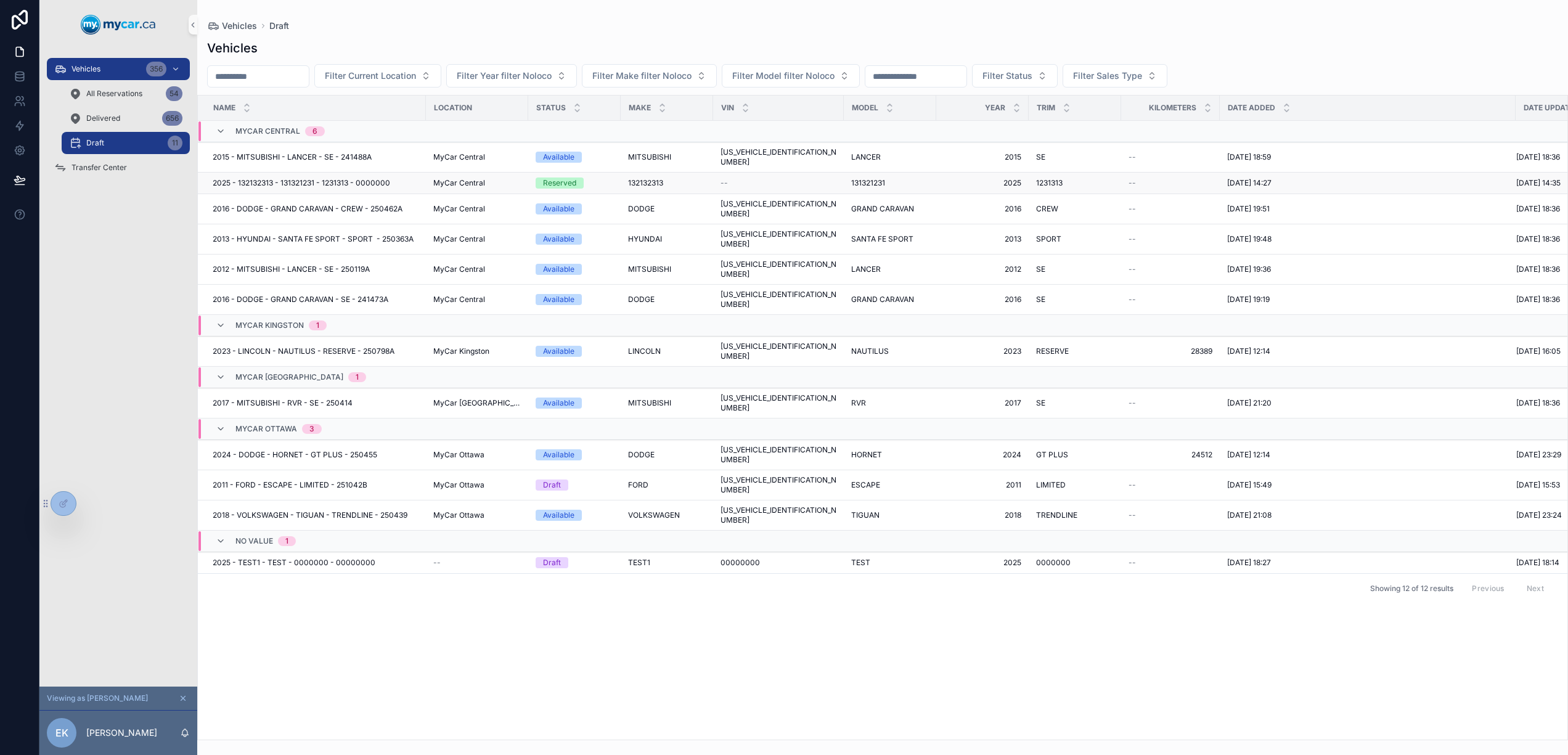
click at [499, 178] on div "MyCar Central" at bounding box center [477, 183] width 87 height 10
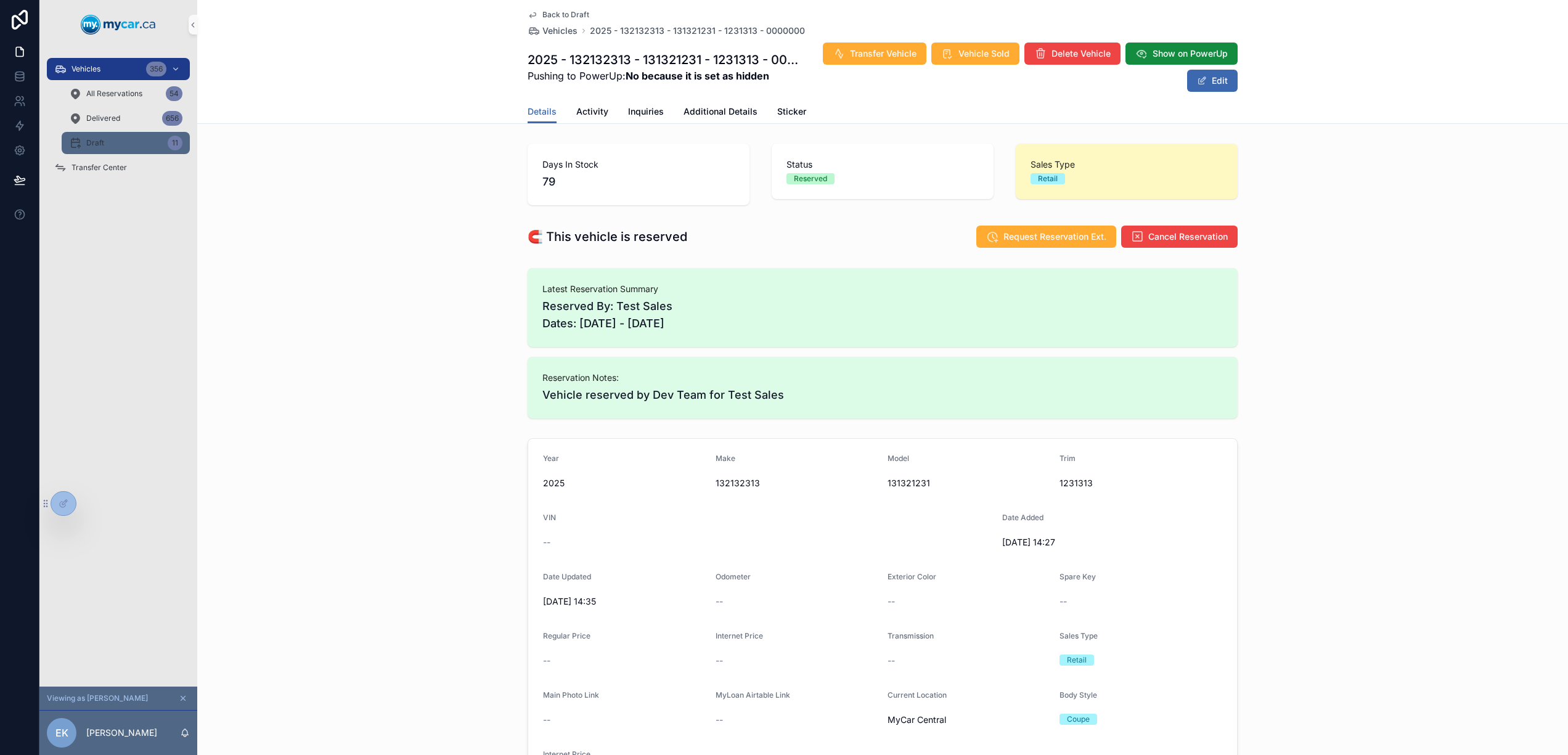
click at [115, 141] on div "Draft 11" at bounding box center [125, 143] width 114 height 19
